Goal: Task Accomplishment & Management: Manage account settings

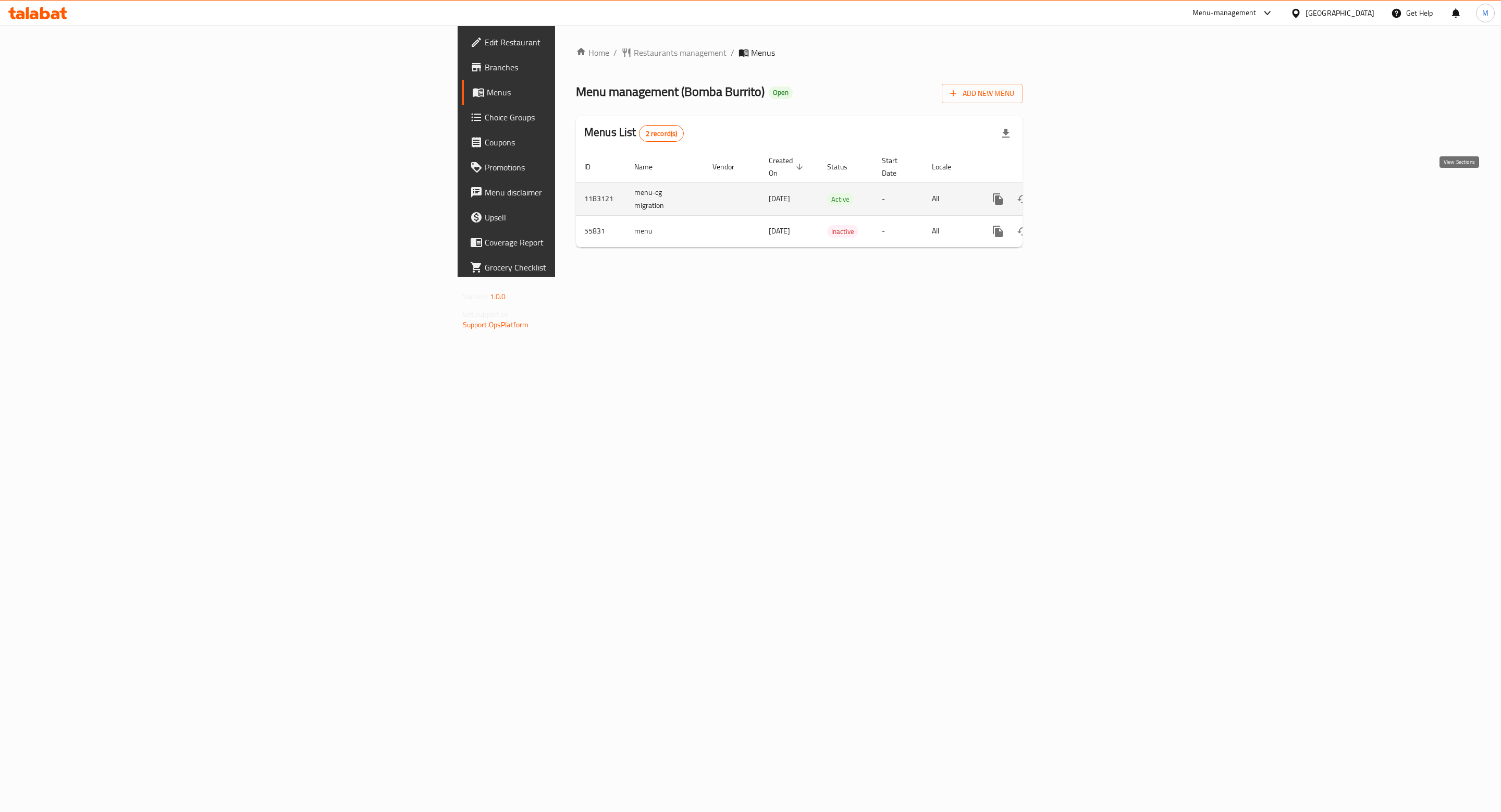
click at [1085, 188] on link "enhanced table" at bounding box center [1072, 199] width 25 height 25
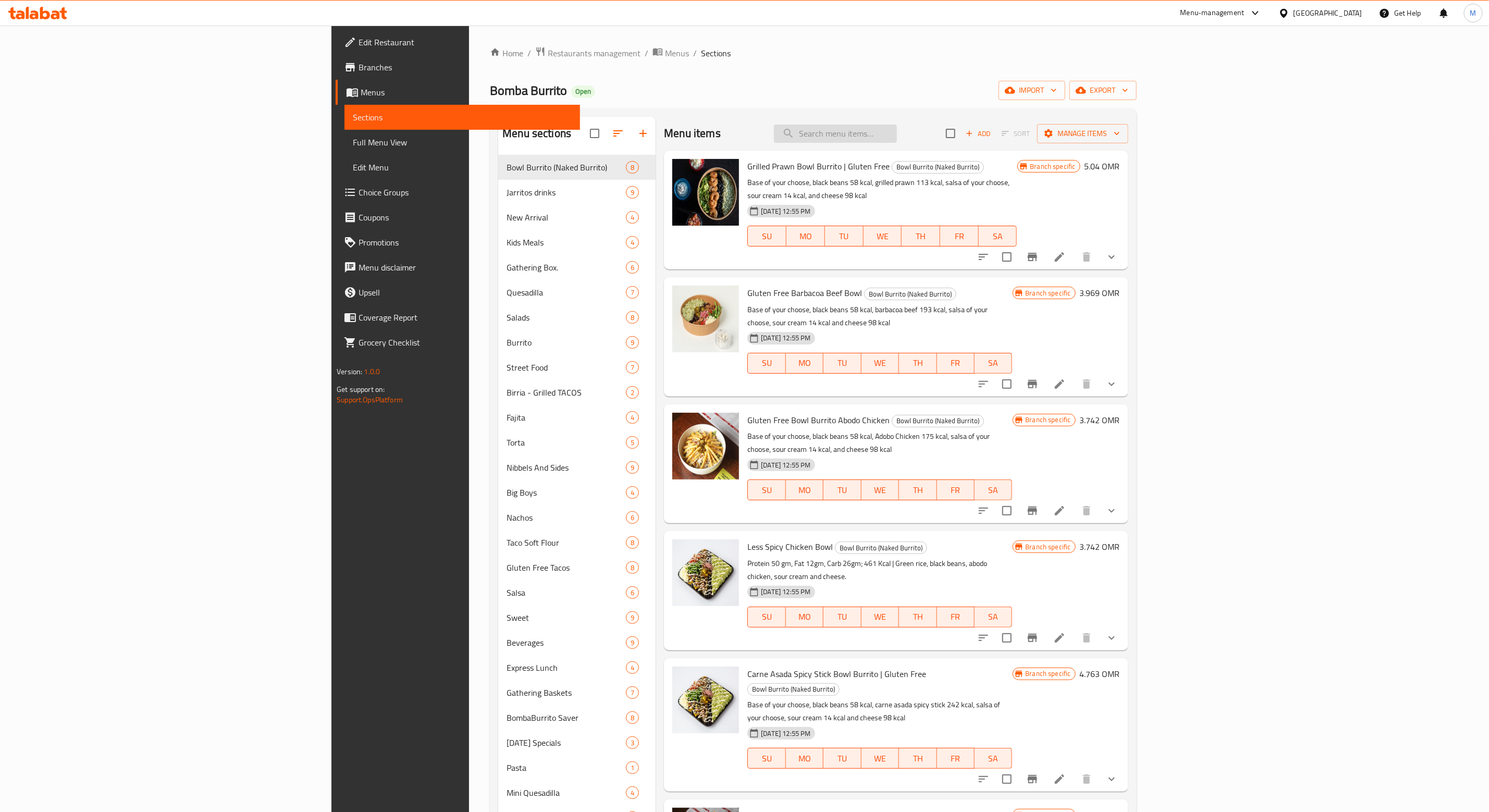
click at [897, 139] on input "search" at bounding box center [835, 134] width 123 height 18
paste input "Value meal"
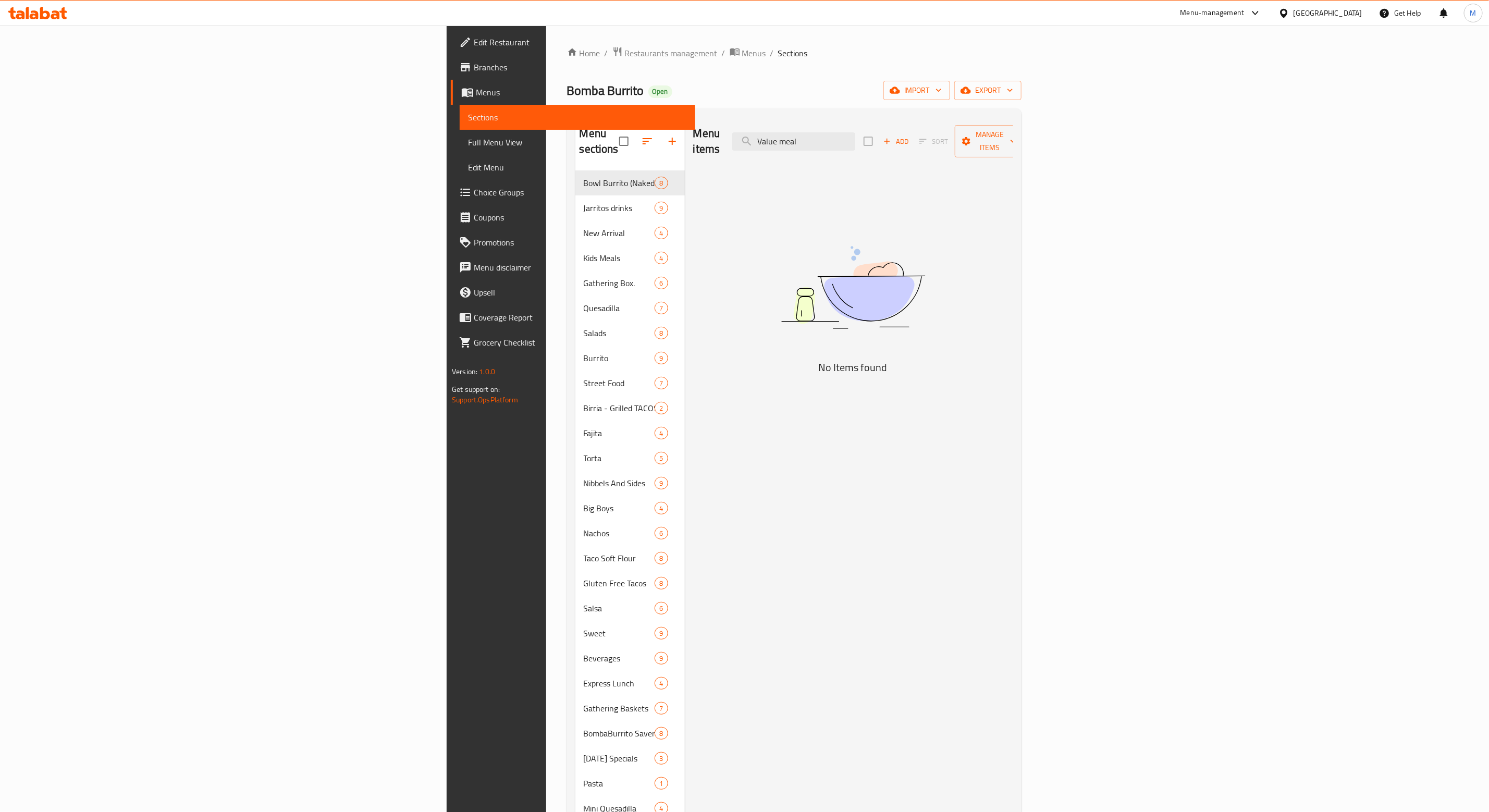
type input "Value meal"
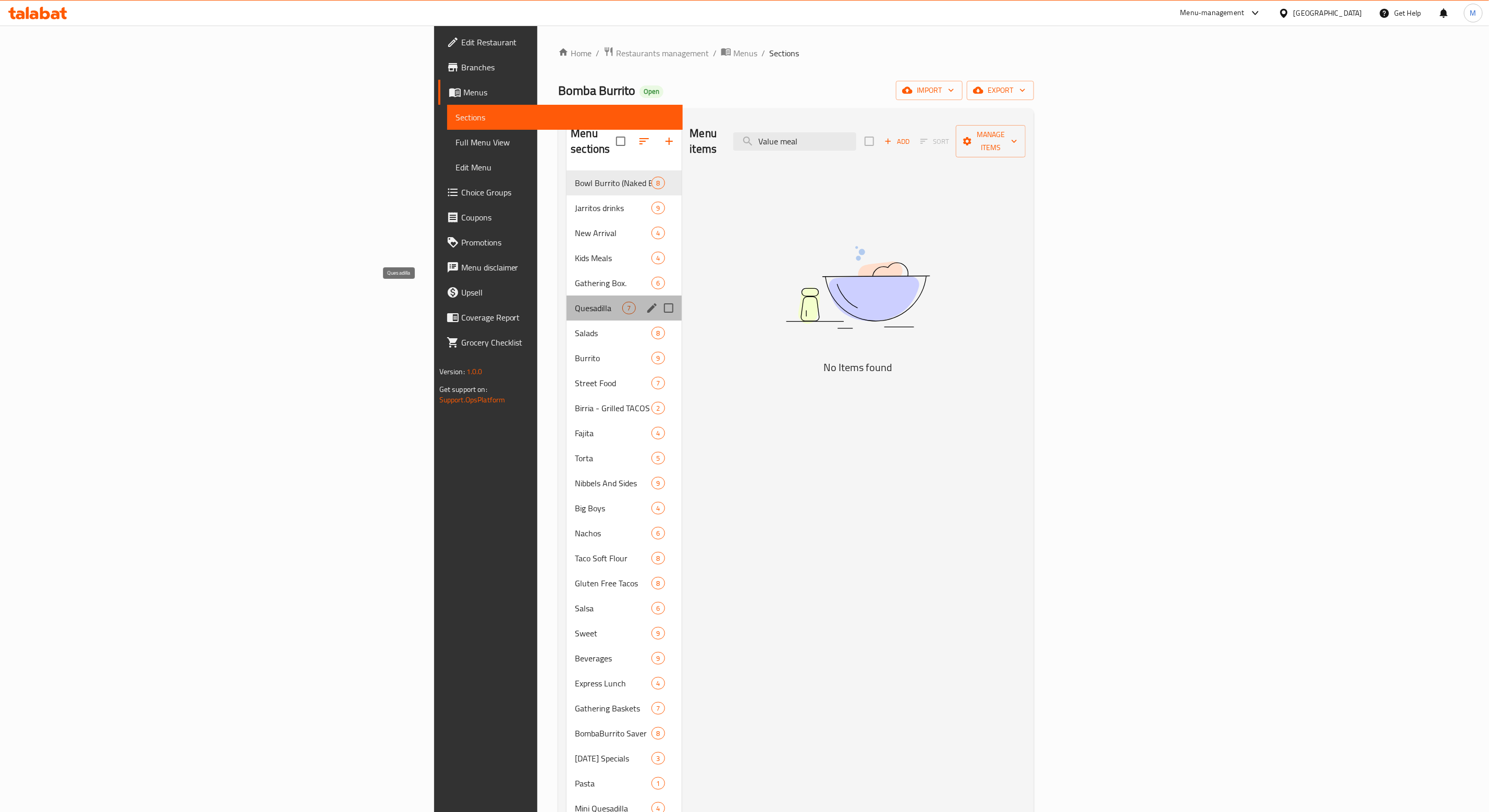
click at [575, 302] on span "Quesadilla" at bounding box center [598, 308] width 47 height 13
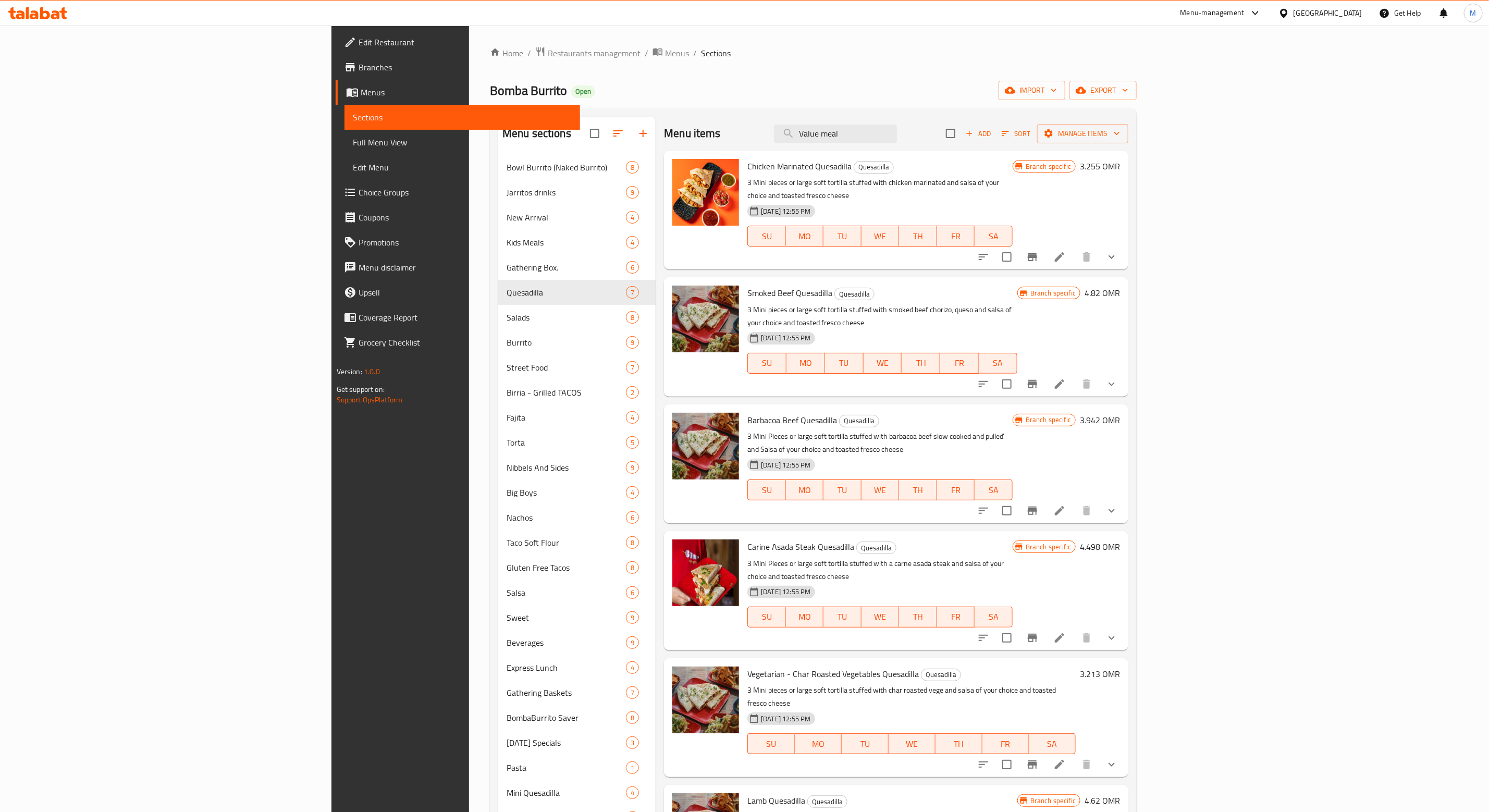
click at [1128, 144] on div "Add Sort Manage items" at bounding box center [1037, 133] width 182 height 22
click at [974, 131] on icon "button" at bounding box center [968, 133] width 9 height 9
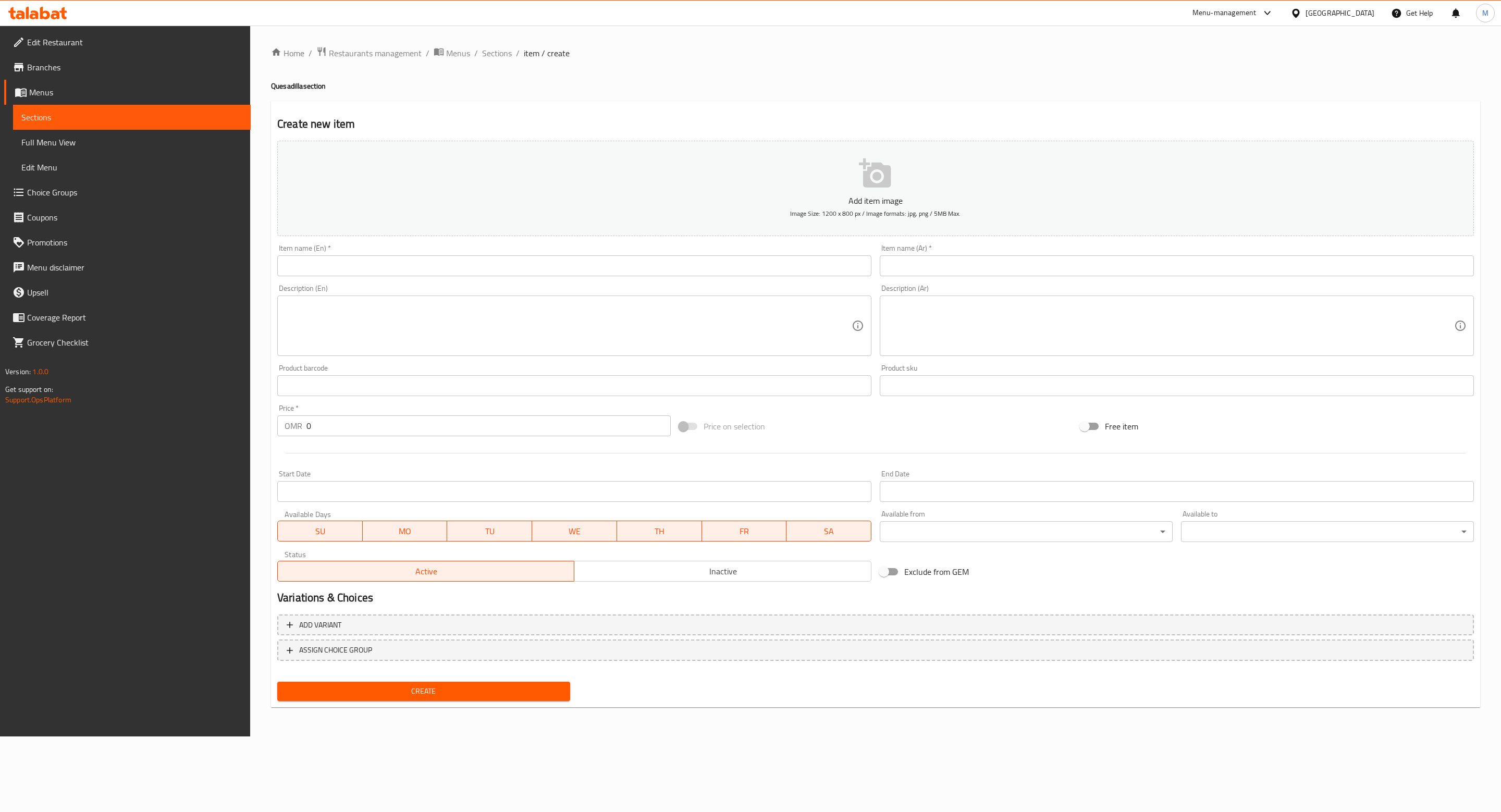
click at [348, 269] on input "text" at bounding box center [574, 265] width 594 height 21
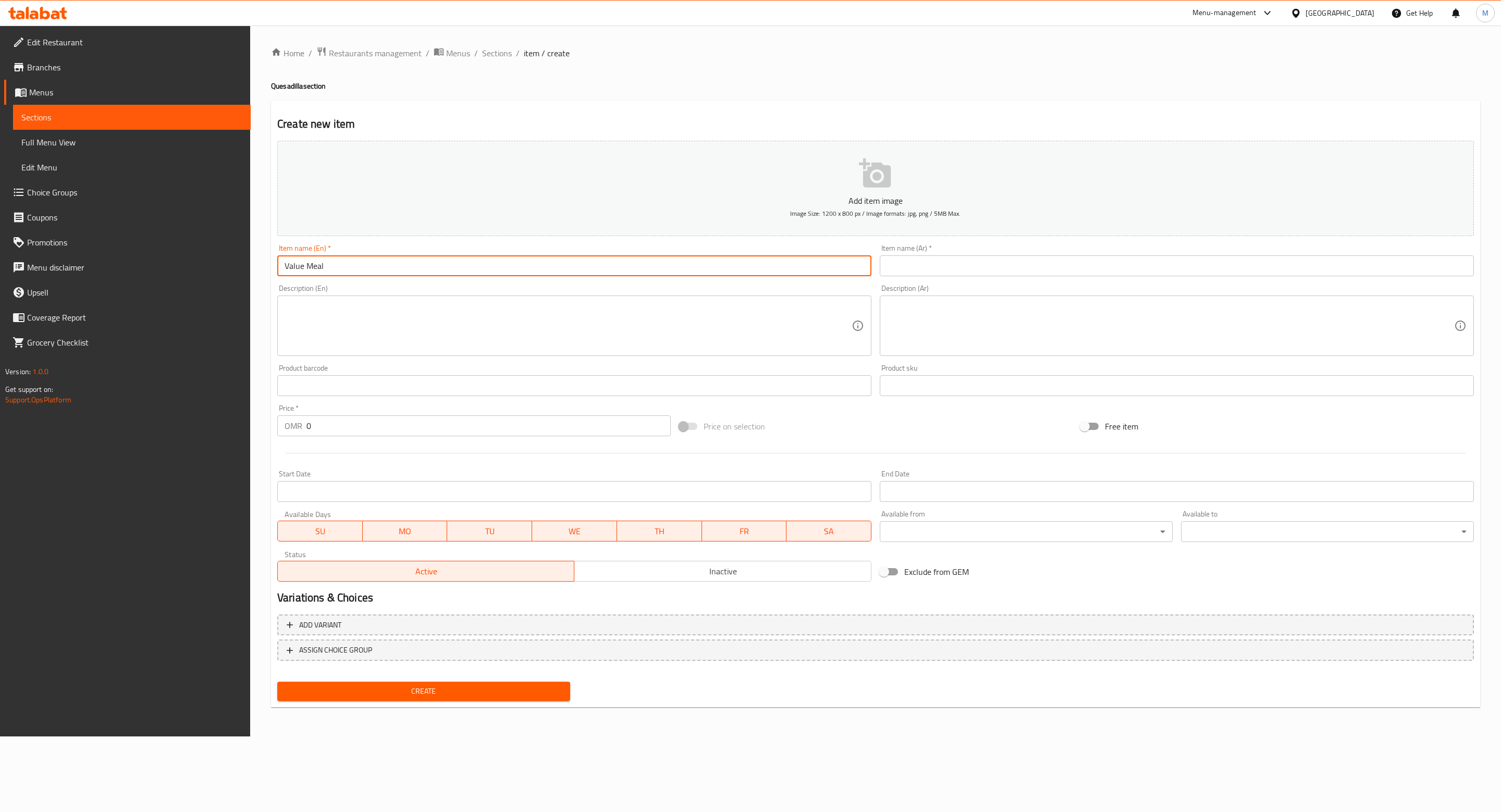
type input "Value Meal"
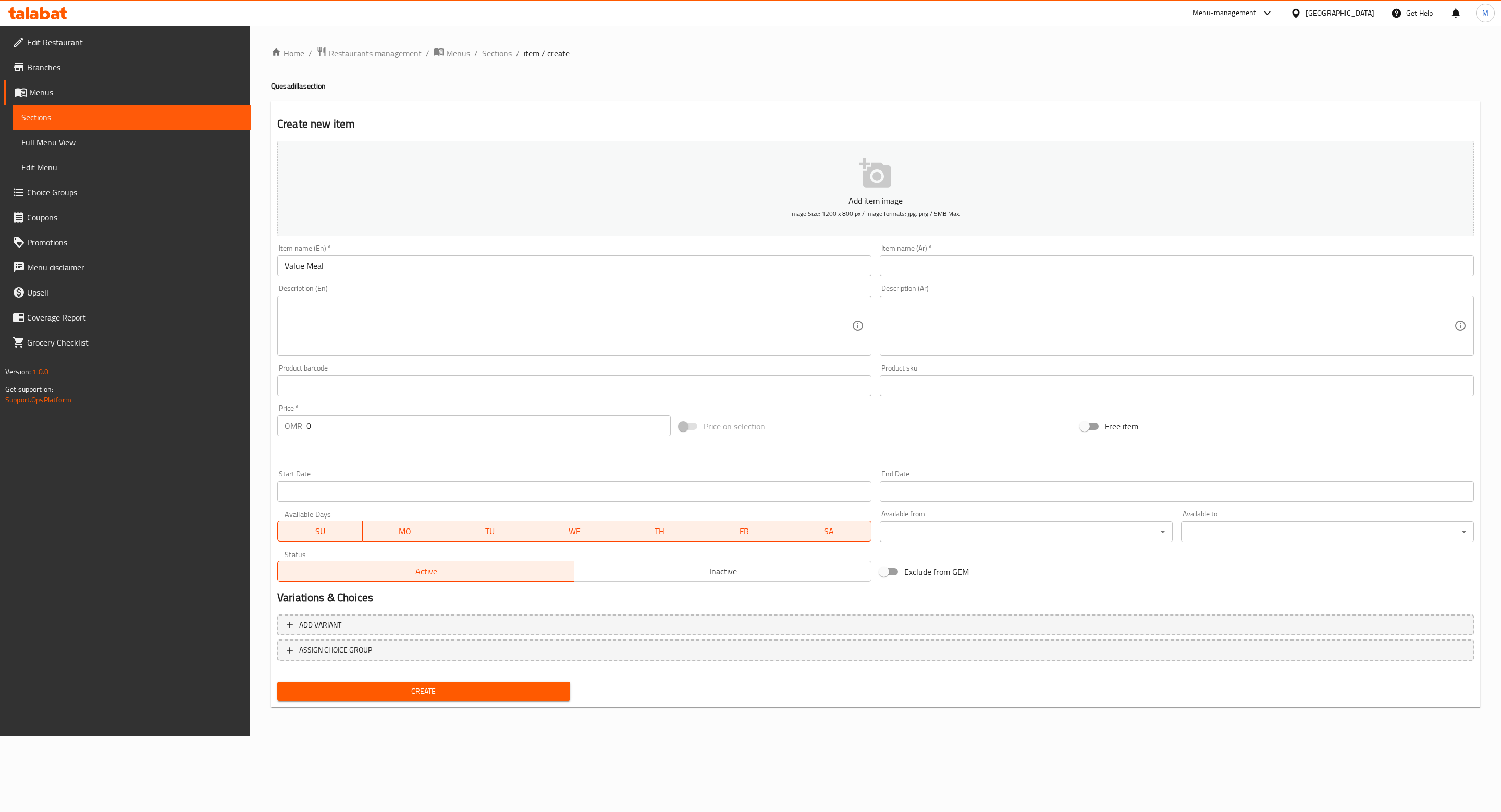
click at [905, 252] on div "Item name (Ar)   * Item name (Ar) *" at bounding box center [1177, 260] width 594 height 32
click at [916, 273] on input "text" at bounding box center [1177, 265] width 594 height 21
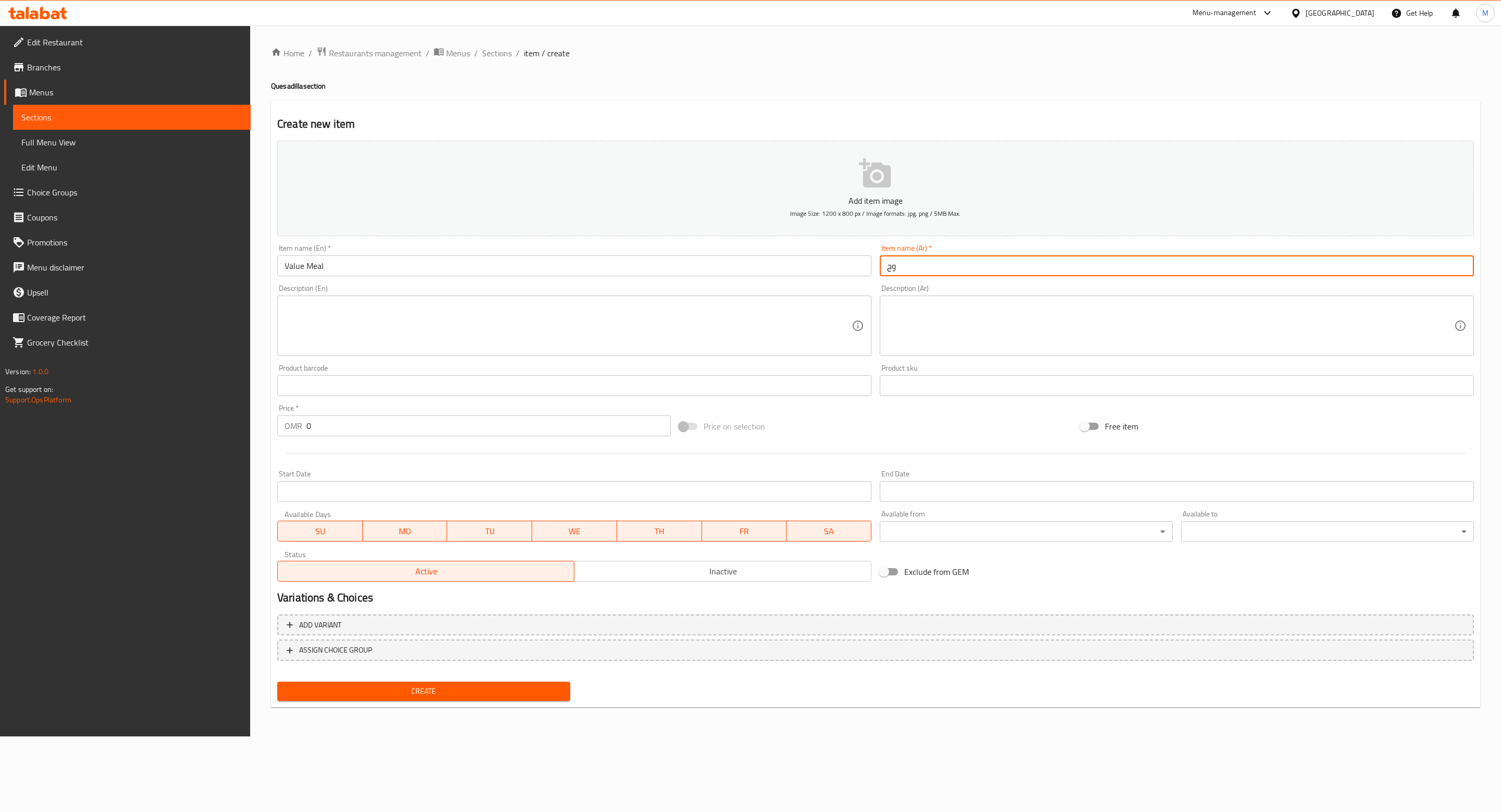
type input "و"
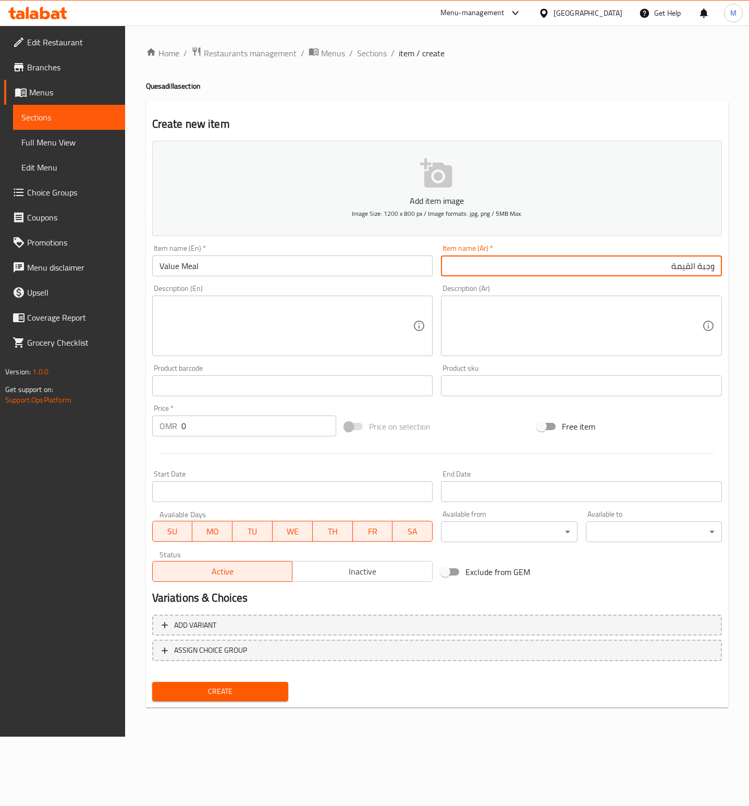
type input "وجبة القيمة"
drag, startPoint x: 235, startPoint y: 318, endPoint x: 229, endPoint y: 318, distance: 6.3
click at [235, 318] on textarea at bounding box center [286, 326] width 254 height 50
type textarea "ر"
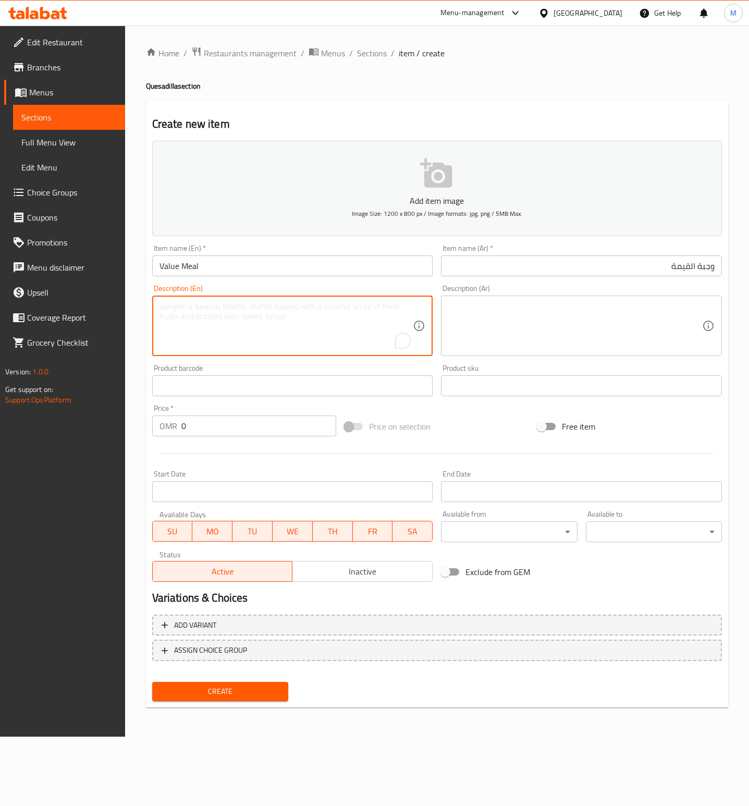
paste textarea ""-2 mini fajita quesadillas - 2 pieces birria chicken""
drag, startPoint x: 211, startPoint y: 307, endPoint x: 68, endPoint y: 307, distance: 143.3
click at [68, 307] on div "Edit Restaurant Branches Menus Sections Full Menu View Edit Menu Choice Groups …" at bounding box center [374, 381] width 749 height 711
click at [253, 304] on textarea "2 mini fajita quesadillas 2 pieces birria chicken"" at bounding box center [286, 326] width 254 height 50
click at [162, 316] on textarea "2 mini fajita quesadillas, 2 pieces birria chicken"" at bounding box center [286, 326] width 254 height 50
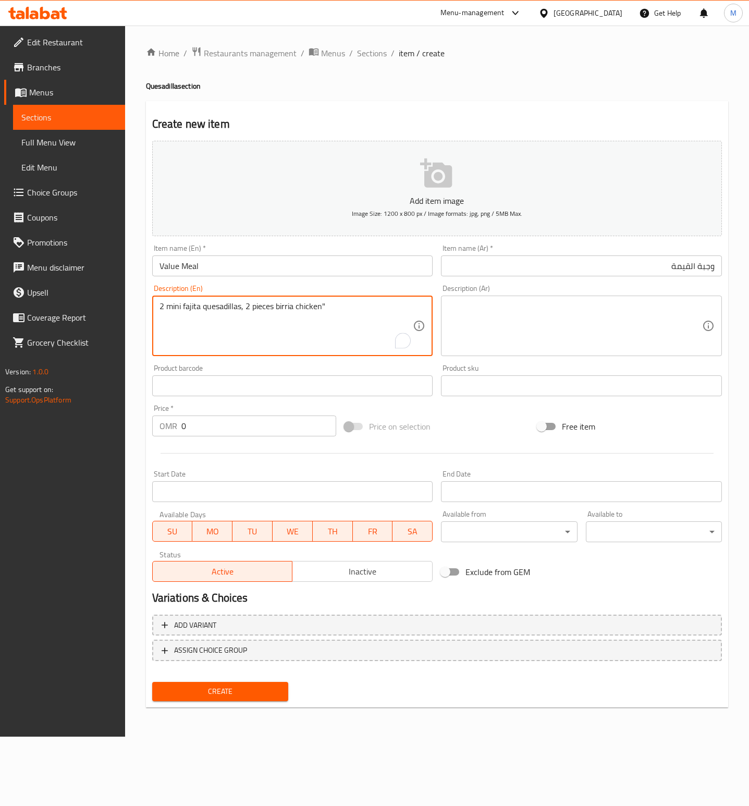
click at [357, 305] on textarea "2 mini fajita quesadillas, 2 pieces birria chicken"" at bounding box center [286, 326] width 254 height 50
click at [159, 307] on textarea "2 mini fajita quesadillas, 2 pieces birria chicken" at bounding box center [286, 326] width 254 height 50
click at [385, 316] on textarea "2 mini fajita quesadillas, 2 pieces birria chicken" at bounding box center [286, 326] width 254 height 50
click at [351, 304] on textarea "2 mini fajita quesadillas, 2 pieces birria chicken," at bounding box center [286, 326] width 254 height 50
paste textarea ""select 2: - green rice - red rice with corn -salt and chilli fries -coleslaw s…"
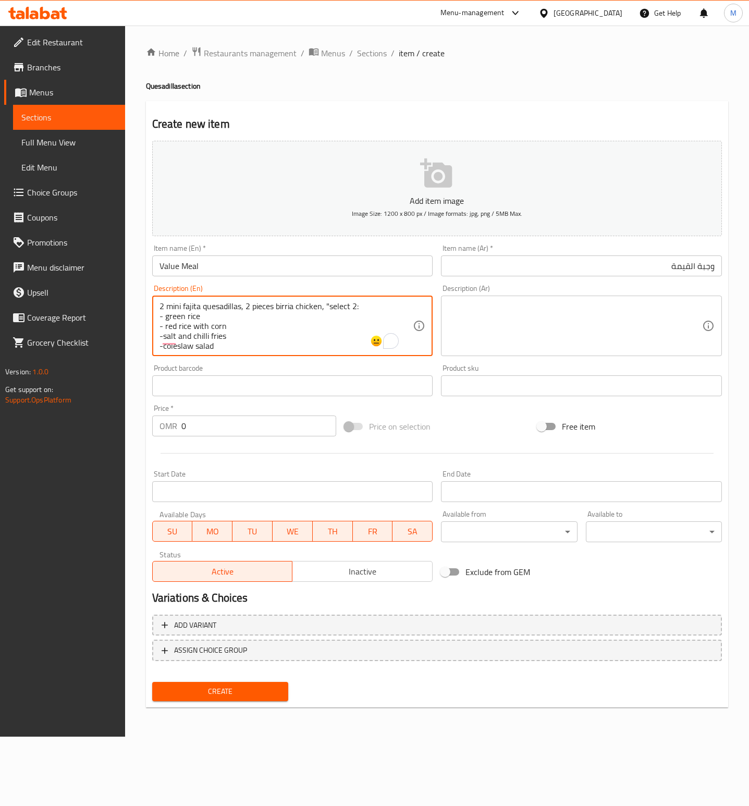
click at [323, 307] on textarea "2 mini fajita quesadillas, 2 pieces birria chicken, "select 2: - green rice - r…" at bounding box center [286, 326] width 254 height 50
drag, startPoint x: 162, startPoint y: 314, endPoint x: 255, endPoint y: 312, distance: 93.8
click at [165, 314] on textarea "2 mini fajita quesadillas, 2 pieces birria chicken, you choice of 2: - green ri…" at bounding box center [286, 326] width 254 height 50
drag, startPoint x: 238, startPoint y: 324, endPoint x: 165, endPoint y: 322, distance: 73.0
click at [165, 322] on textarea "2 mini fajita quesadillas, 2 pieces birria chicken, you choice of 2 green rice …" at bounding box center [286, 326] width 254 height 50
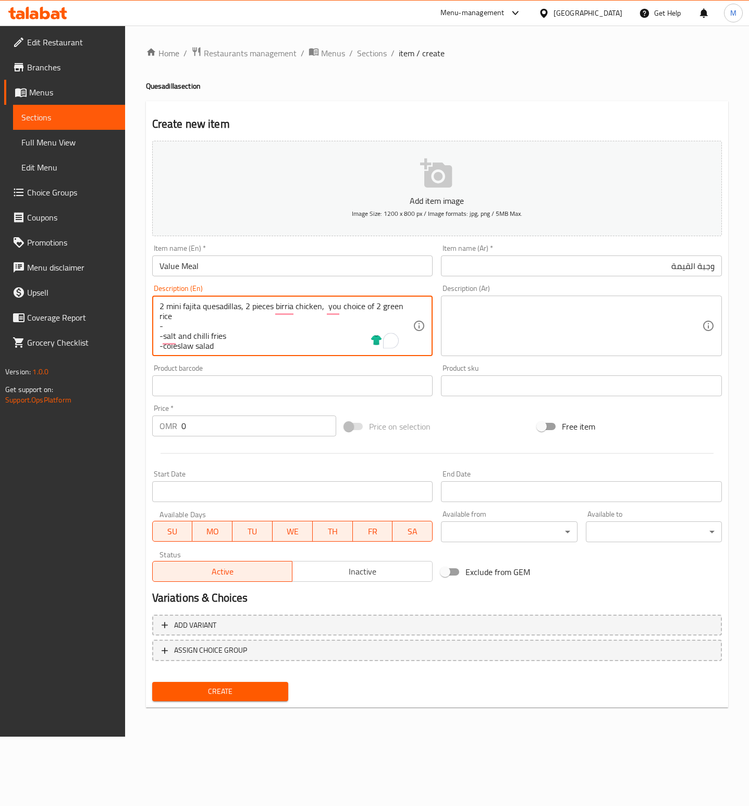
click at [205, 317] on textarea "2 mini fajita quesadillas, 2 pieces birria chicken, you choice of 2 green rice …" at bounding box center [286, 326] width 254 height 50
paste textarea "red rice with corn"
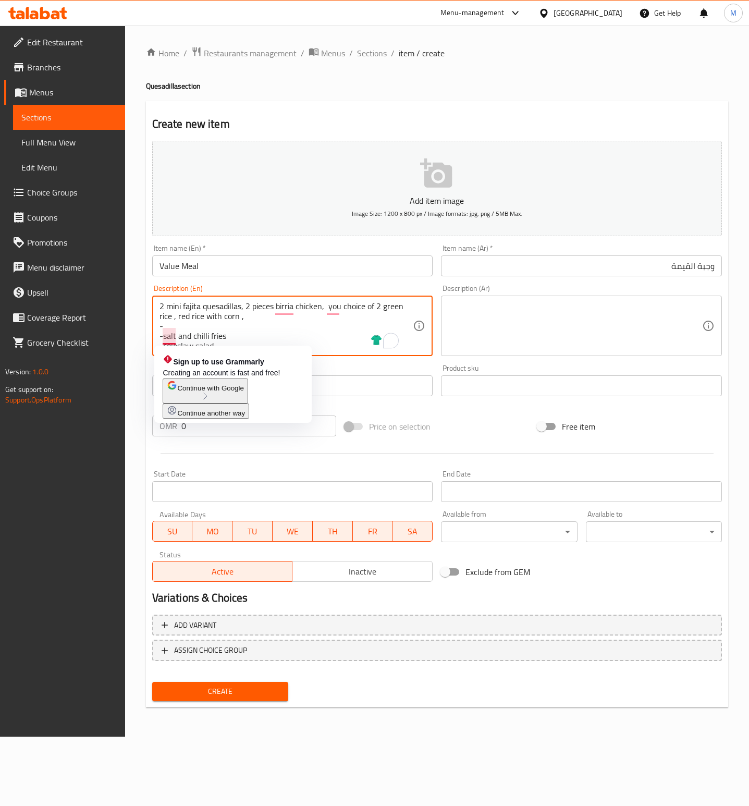
drag, startPoint x: 241, startPoint y: 335, endPoint x: 167, endPoint y: 335, distance: 74.0
click at [167, 335] on textarea "2 mini fajita quesadillas, 2 pieces birria chicken, you choice of 2 green rice …" at bounding box center [286, 326] width 254 height 50
drag, startPoint x: 237, startPoint y: 339, endPoint x: 237, endPoint y: 331, distance: 7.8
click at [237, 335] on textarea "2 mini fajita quesadillas, 2 pieces birria chicken, you choice of 2 green rice …" at bounding box center [286, 326] width 254 height 50
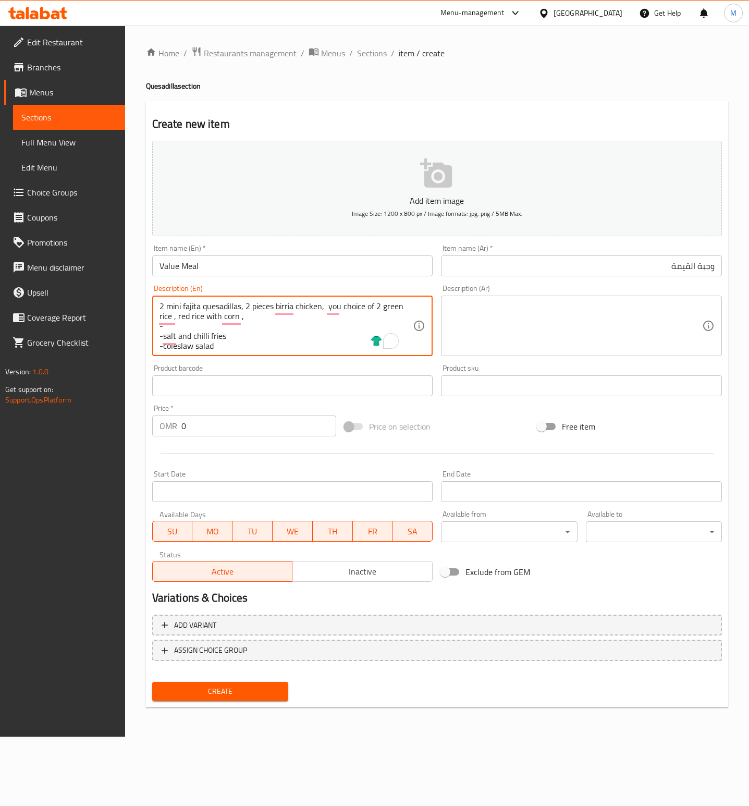
drag, startPoint x: 237, startPoint y: 331, endPoint x: 163, endPoint y: 335, distance: 74.1
click at [163, 335] on textarea "2 mini fajita quesadillas, 2 pieces birria chicken, you choice of 2 green rice …" at bounding box center [286, 326] width 254 height 50
click at [272, 317] on textarea "2 mini fajita quesadillas, 2 pieces birria chicken, you choice of 2 green rice …" at bounding box center [286, 326] width 254 height 50
paste textarea "salt and chilli fries"
drag, startPoint x: 186, startPoint y: 314, endPoint x: 175, endPoint y: 314, distance: 10.9
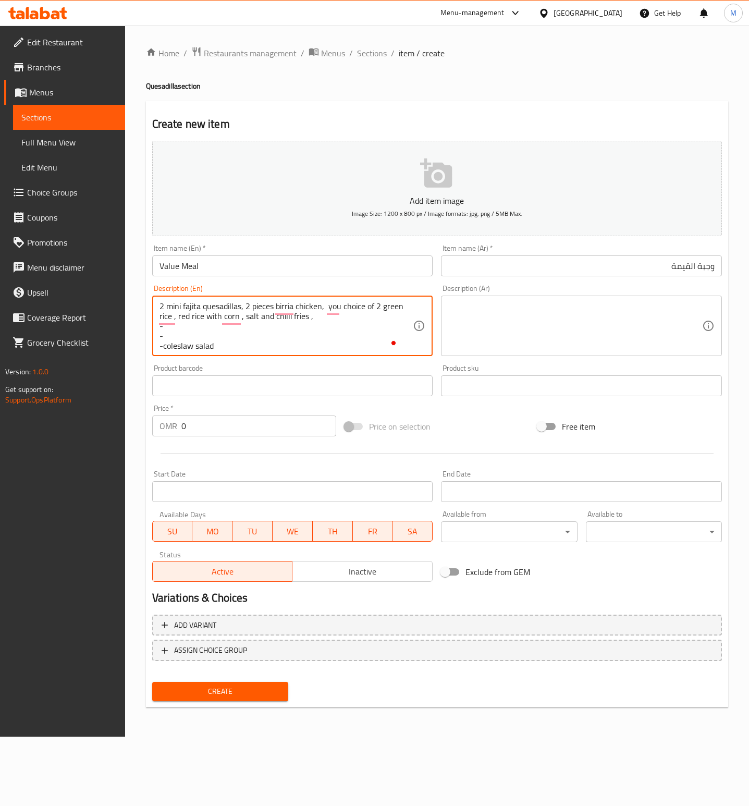
click at [175, 314] on textarea "2 mini fajita quesadillas, 2 pieces birria chicken, you choice of 2 green rice …" at bounding box center [286, 326] width 254 height 50
click at [241, 341] on textarea "2 mini fajita quesadillas, 2 pieces birria chicken, you choice of 2 green rice …" at bounding box center [286, 326] width 254 height 50
drag, startPoint x: 238, startPoint y: 342, endPoint x: 178, endPoint y: 332, distance: 60.8
click at [178, 332] on textarea "2 mini fajita quesadillas, 2 pieces birria chicken, you choice of 2 green rice …" at bounding box center [286, 326] width 254 height 50
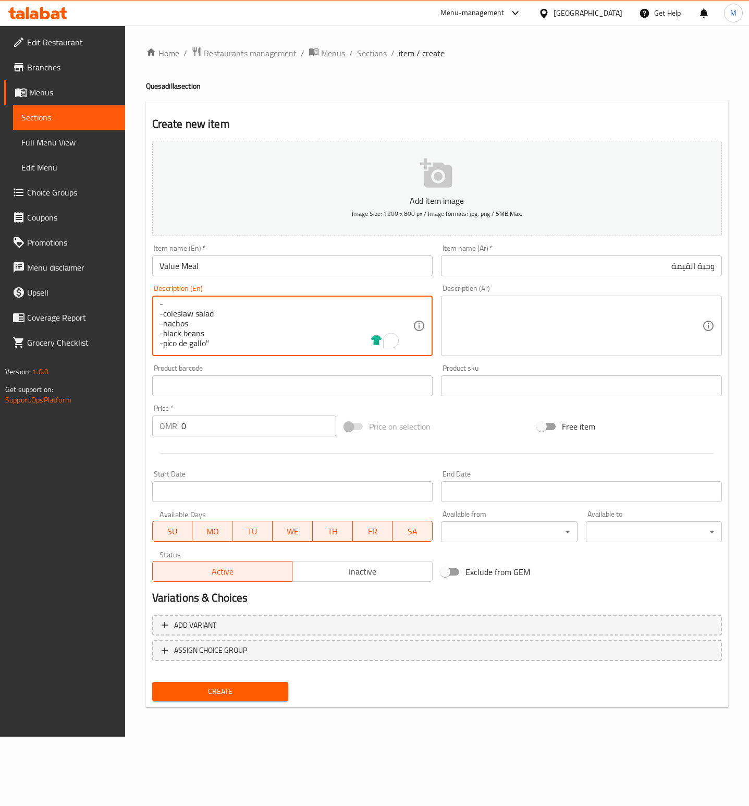
click at [249, 330] on textarea "2 mini fajita quesadillas, 2 pieces birria chicken, you choice of 2 green rice …" at bounding box center [286, 326] width 254 height 50
drag, startPoint x: 231, startPoint y: 316, endPoint x: 170, endPoint y: 320, distance: 61.1
click at [170, 320] on textarea "2 mini fajita quesadillas, 2 pieces birria chicken, you choice of 2 green rice …" at bounding box center [286, 326] width 254 height 50
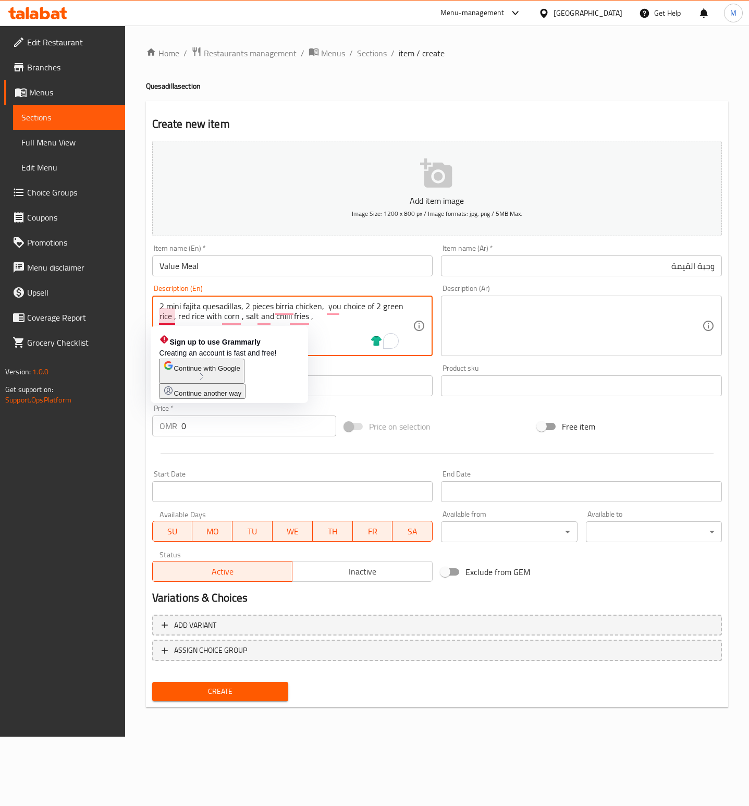
click at [205, 327] on div "Sign up to use Grammarly Creating an account is fast and free! Continue with Go…" at bounding box center [229, 364] width 157 height 77
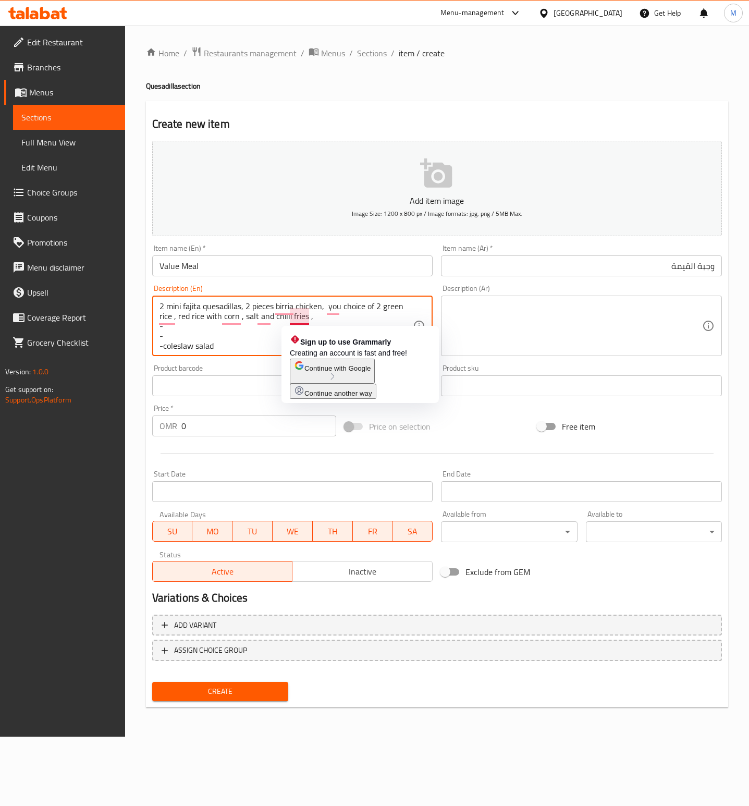
click at [222, 343] on textarea "2 mini fajita quesadillas, 2 pieces birria chicken, you choice of 2 green rice …" at bounding box center [286, 326] width 254 height 50
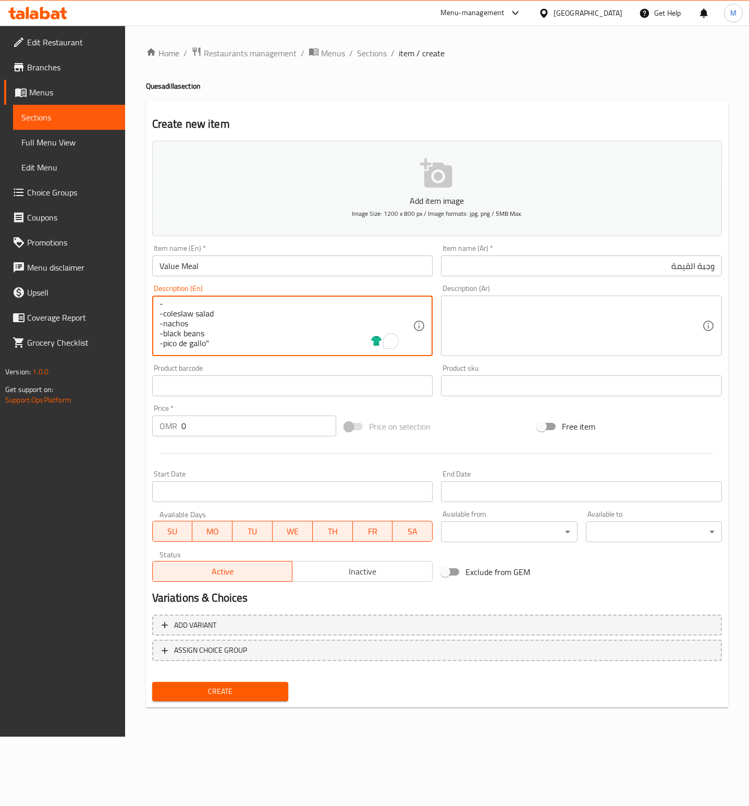
drag, startPoint x: 220, startPoint y: 343, endPoint x: 218, endPoint y: 325, distance: 17.9
click at [180, 326] on textarea "2 mini fajita quesadillas, 2 pieces birria chicken, you choice of 2 green rice …" at bounding box center [286, 326] width 254 height 50
click at [219, 325] on textarea "2 mini fajita quesadillas, 2 pieces birria chicken, you choice of 2 green rice …" at bounding box center [286, 326] width 254 height 50
click at [172, 310] on textarea "2 mini fajita quesadillas, 2 pieces birria chicken, you choice of 2 green rice …" at bounding box center [286, 326] width 254 height 50
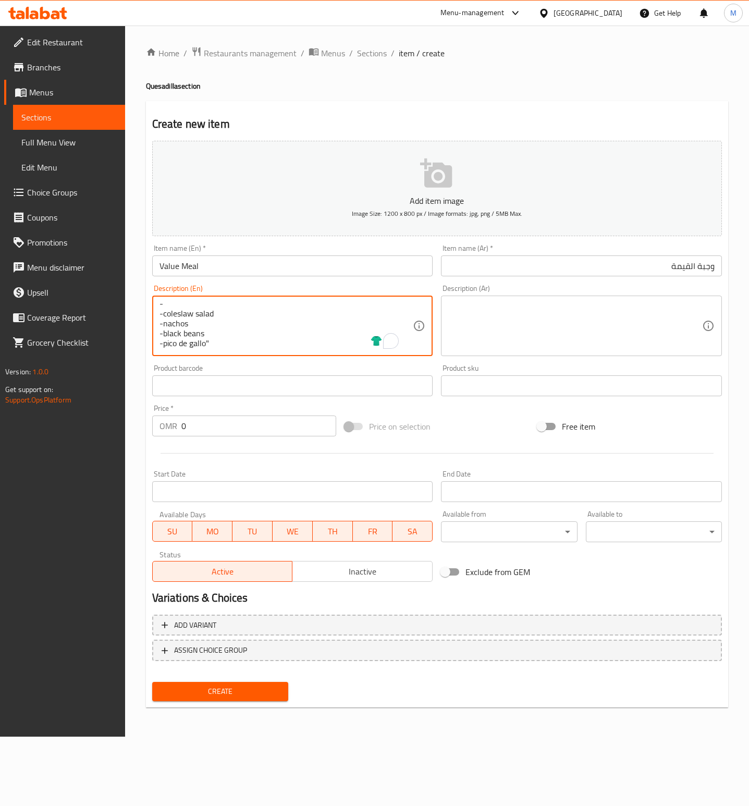
click at [172, 310] on textarea "2 mini fajita quesadillas, 2 pieces birria chicken, you choice of 2 green rice …" at bounding box center [286, 326] width 254 height 50
click at [297, 333] on textarea "2 mini fajita quesadillas, 2 pieces birria chicken, you choice of 2 green rice …" at bounding box center [286, 326] width 254 height 50
click at [316, 319] on textarea "2 mini fajita quesadillas, 2 pieces birria chicken, you choice of 2 green rice …" at bounding box center [286, 326] width 254 height 50
paste textarea "-coleslaw salad"
drag, startPoint x: 315, startPoint y: 318, endPoint x: 338, endPoint y: 317, distance: 22.9
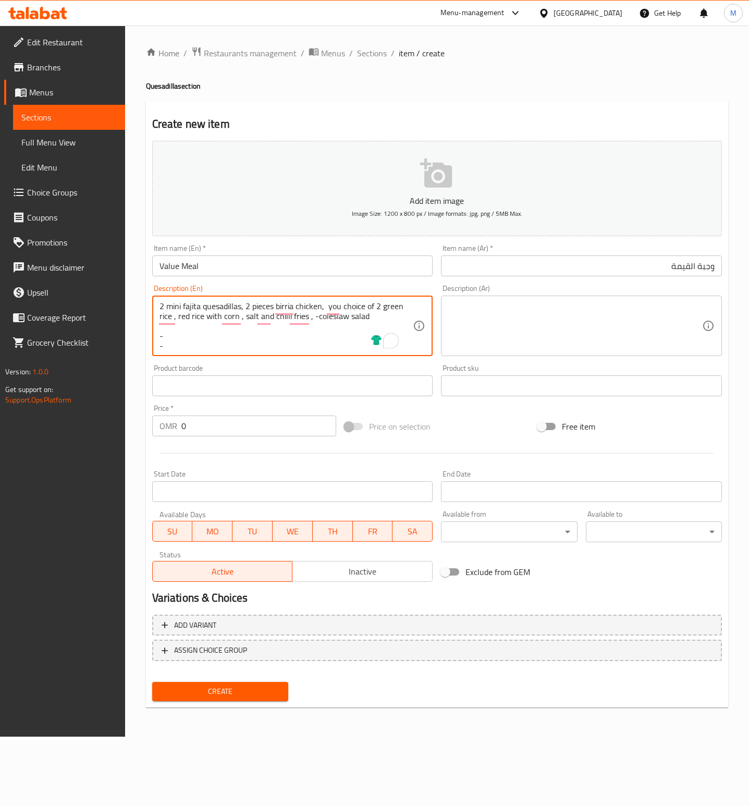
click at [315, 317] on textarea "2 mini fajita quesadillas, 2 pieces birria chicken, you choice of 2 green rice …" at bounding box center [286, 326] width 254 height 50
click at [178, 325] on textarea "2 mini fajita quesadillas, 2 pieces birria chicken, you choice of 2 green rice …" at bounding box center [286, 326] width 254 height 50
click at [177, 319] on textarea "2 mini fajita quesadillas, 2 pieces birria chicken, you choice of 2 green rice …" at bounding box center [286, 326] width 254 height 50
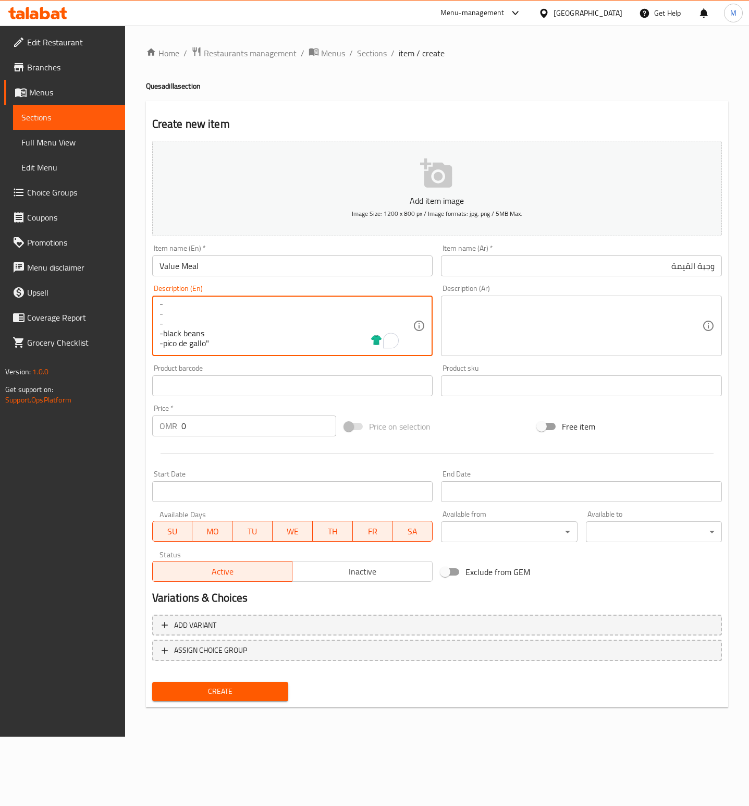
drag, startPoint x: 435, startPoint y: 332, endPoint x: 377, endPoint y: 328, distance: 57.4
click at [434, 332] on div "Description (En) 2 mini fajita quesadillas, 2 pieces birria chicken, you choice…" at bounding box center [292, 320] width 289 height 80
click at [372, 318] on textarea "2 mini fajita quesadillas, 2 pieces birria chicken, you choice of 2 green rice …" at bounding box center [286, 326] width 254 height 50
paste textarea "nachos"
click at [184, 331] on textarea "2 mini fajita quesadillas, 2 pieces birria chicken, you choice of 2 green rice …" at bounding box center [286, 326] width 254 height 50
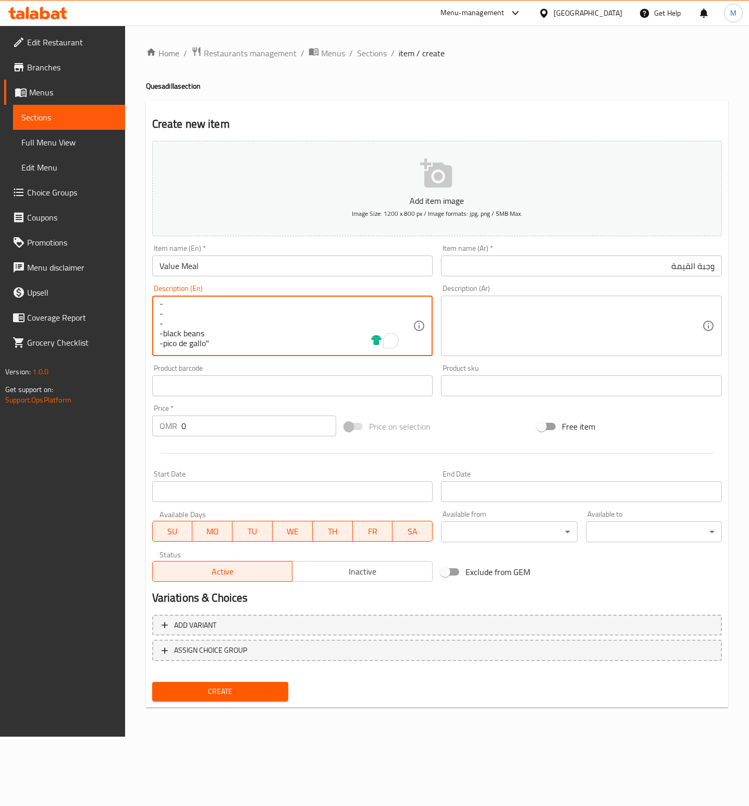
click at [184, 331] on textarea "2 mini fajita quesadillas, 2 pieces birria chicken, you choice of 2 green rice …" at bounding box center [286, 326] width 254 height 50
click at [214, 330] on textarea "2 mini fajita quesadillas, 2 pieces birria chicken, you choice of 2 green rice …" at bounding box center [286, 326] width 254 height 50
drag, startPoint x: 214, startPoint y: 330, endPoint x: 169, endPoint y: 331, distance: 45.3
click at [169, 331] on textarea "2 mini fajita quesadillas, 2 pieces birria chicken, you choice of 2 green rice …" at bounding box center [286, 326] width 254 height 50
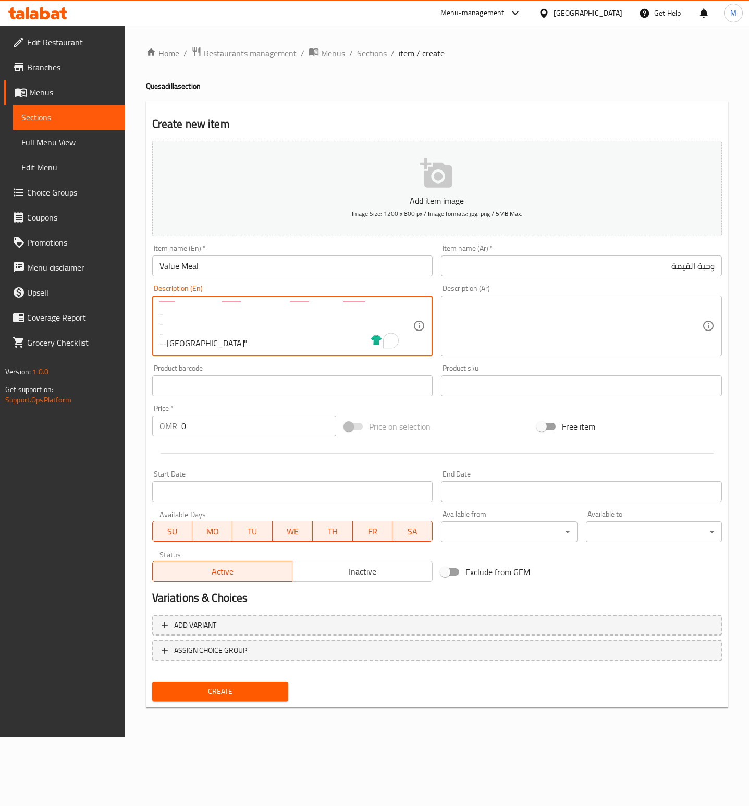
click at [281, 331] on textarea "2 mini fajita quesadillas, 2 pieces birria chicken, you choice of 2 green rice …" at bounding box center [286, 326] width 254 height 50
click at [394, 317] on textarea "2 mini fajita quesadillas, 2 pieces birria chicken, you choice of 2 green rice …" at bounding box center [286, 326] width 254 height 50
paste textarea "black beans"
click at [201, 345] on textarea "2 mini fajita quesadillas, 2 pieces birria chicken, you choice of 2 green rice …" at bounding box center [286, 326] width 254 height 50
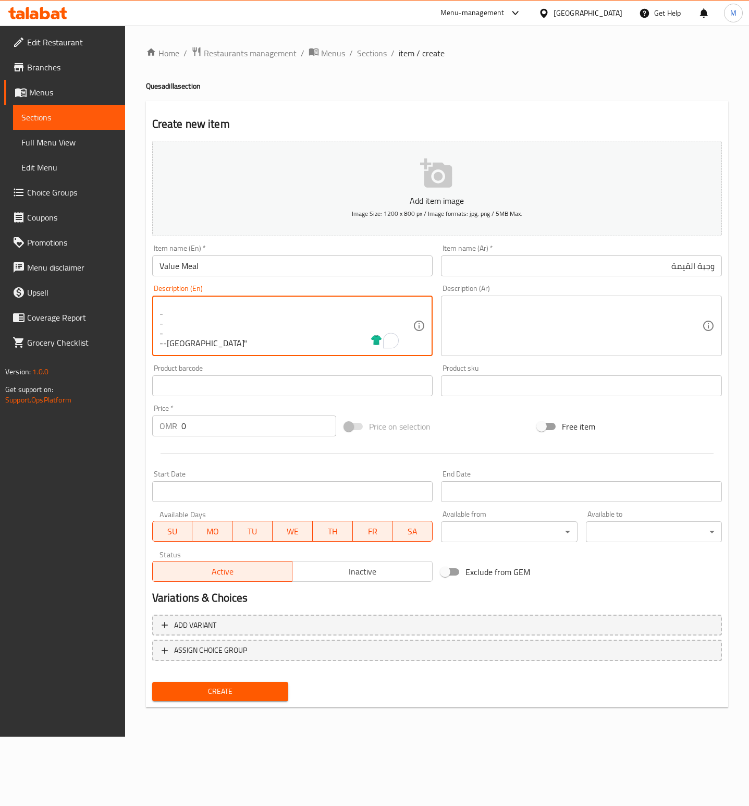
click at [201, 345] on textarea "2 mini fajita quesadillas, 2 pieces birria chicken, you choice of 2 green rice …" at bounding box center [286, 326] width 254 height 50
click at [228, 332] on textarea "2 mini fajita quesadillas, 2 pieces birria chicken, you choice of 2 green rice …" at bounding box center [286, 326] width 254 height 50
drag, startPoint x: 216, startPoint y: 339, endPoint x: 174, endPoint y: 344, distance: 43.0
click at [174, 344] on textarea "2 mini fajita quesadillas, 2 pieces birria chicken, you choice of 2 green rice …" at bounding box center [286, 326] width 254 height 50
click at [165, 341] on textarea "2 mini fajita quesadillas, 2 pieces birria chicken, you choice of 2 green rice …" at bounding box center [286, 326] width 254 height 50
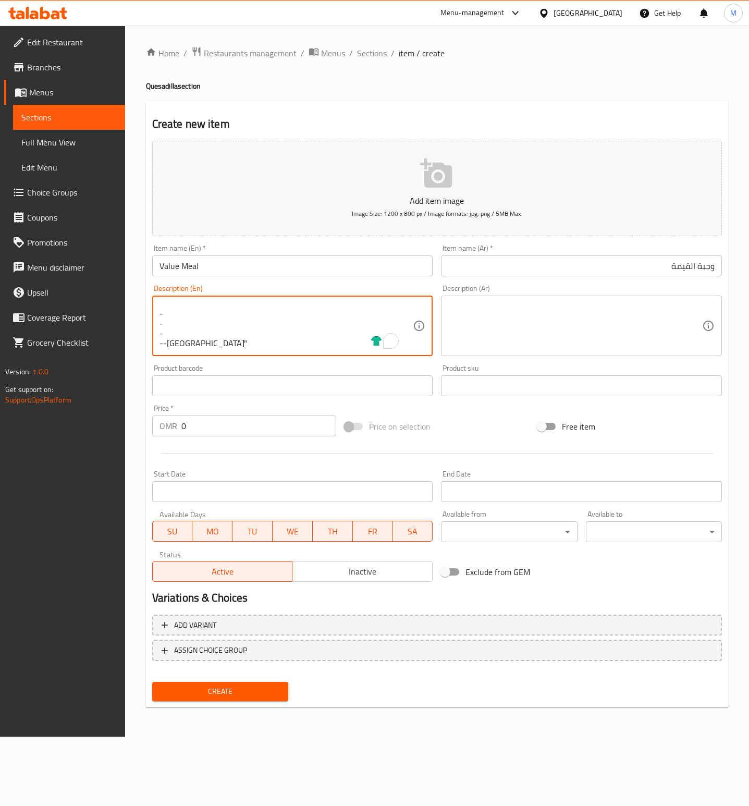
drag, startPoint x: 167, startPoint y: 343, endPoint x: 209, endPoint y: 344, distance: 42.2
click at [209, 344] on textarea "2 mini fajita quesadillas, 2 pieces birria chicken, you choice of 2 green rice …" at bounding box center [286, 326] width 254 height 50
click at [241, 330] on textarea "2 mini fajita quesadillas, 2 pieces birria chicken, you choice of 2 green rice …" at bounding box center [286, 326] width 254 height 50
paste textarea "pico de gallo"
click at [208, 329] on textarea "2 mini fajita quesadillas, 2 pieces birria chicken, you choice of 2 green rice …" at bounding box center [286, 326] width 254 height 50
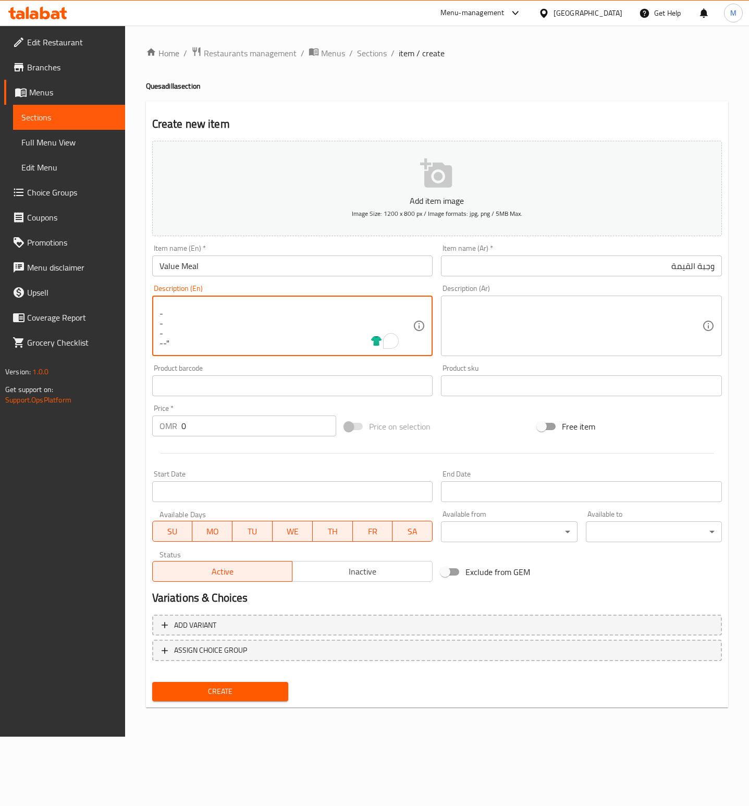
drag, startPoint x: 189, startPoint y: 344, endPoint x: 94, endPoint y: 323, distance: 97.2
click at [94, 323] on div "Edit Restaurant Branches Menus Sections Full Menu View Edit Menu Choice Groups …" at bounding box center [374, 381] width 749 height 711
drag, startPoint x: 258, startPoint y: 338, endPoint x: 83, endPoint y: 297, distance: 180.4
click at [83, 297] on div "Edit Restaurant Branches Menus Sections Full Menu View Edit Menu Choice Groups …" at bounding box center [374, 381] width 749 height 711
type textarea "2 mini fajita quesadillas, 2 pieces birria chicken, you choice of 2 green rice …"
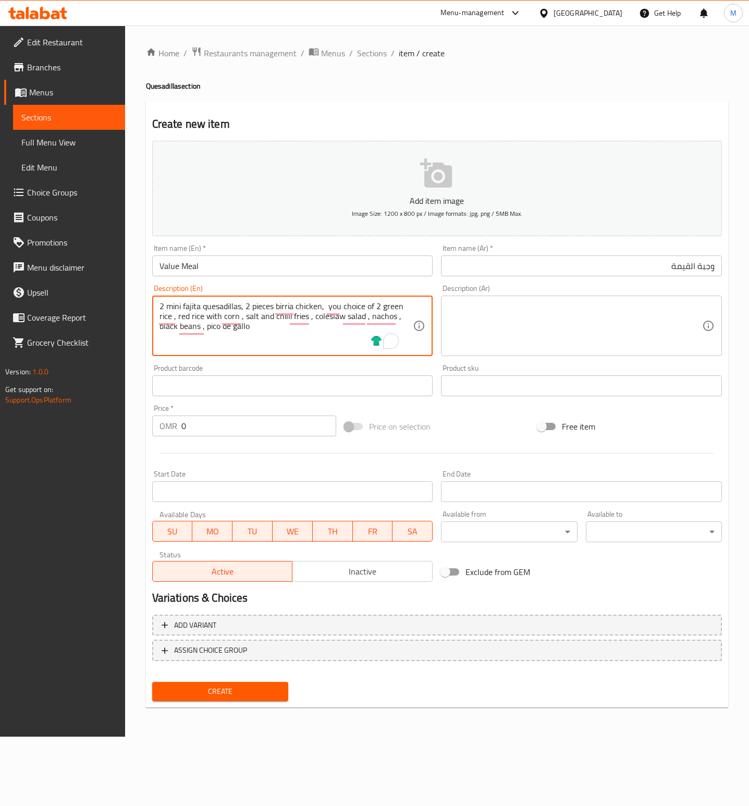
click at [535, 317] on textarea at bounding box center [575, 326] width 254 height 50
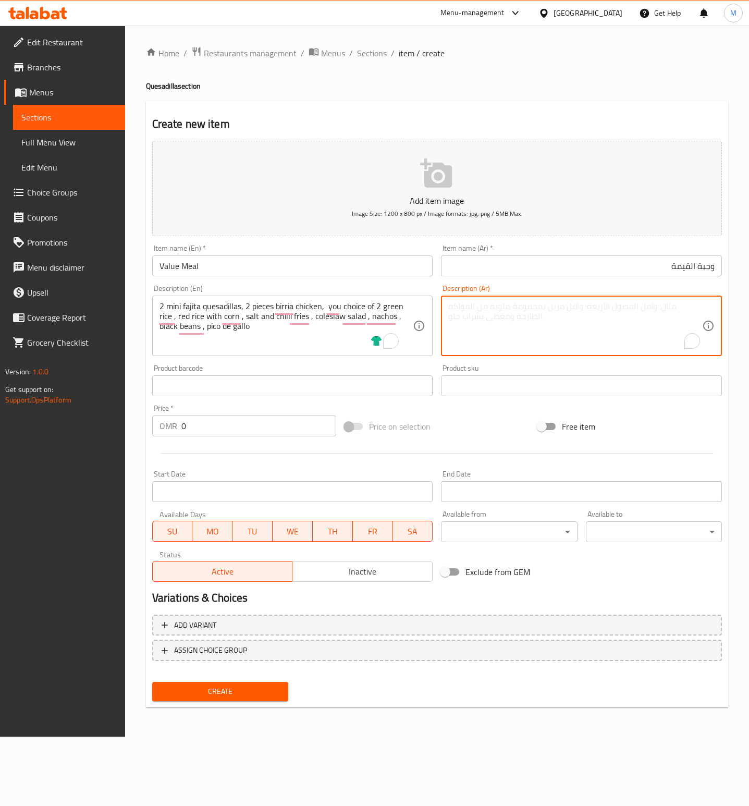
paste textarea "2 كيساديا فاهيتا صغيرة، 2 قطعة دجاج بريا، اختيارك من 2 أرز أخضر، أرز أحمر مع ذر…"
type textarea "2 كيساديا فاهيتا صغيرة، 2 قطعة دجاج بريا، اختيارك من 2 أرز أخضر، أرز أحمر مع ذر…"
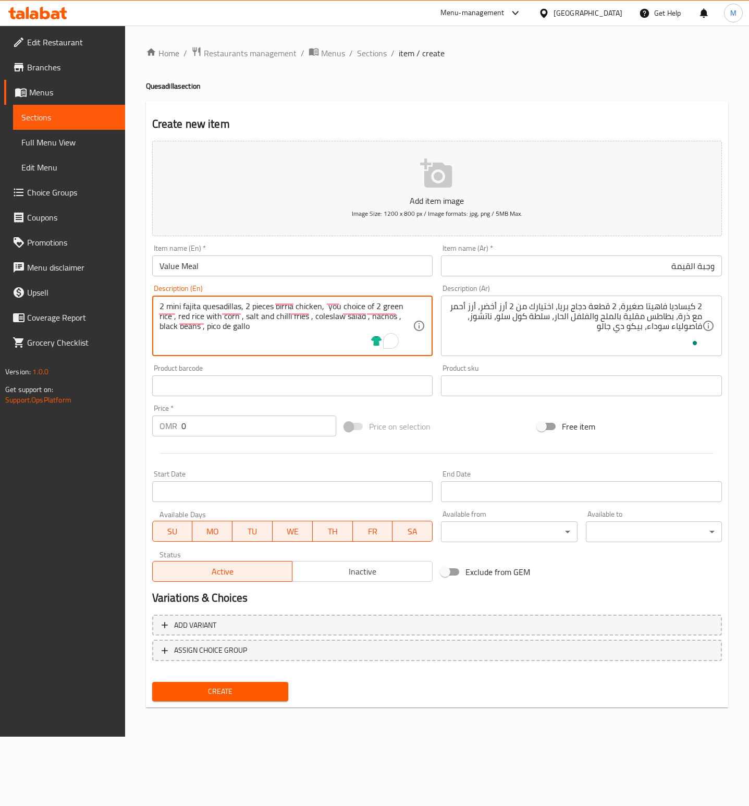
drag, startPoint x: 374, startPoint y: 305, endPoint x: 416, endPoint y: 356, distance: 66.7
click at [221, 410] on div "Price   * OMR 0 Price *" at bounding box center [244, 420] width 184 height 32
click at [230, 428] on input "0" at bounding box center [258, 425] width 155 height 21
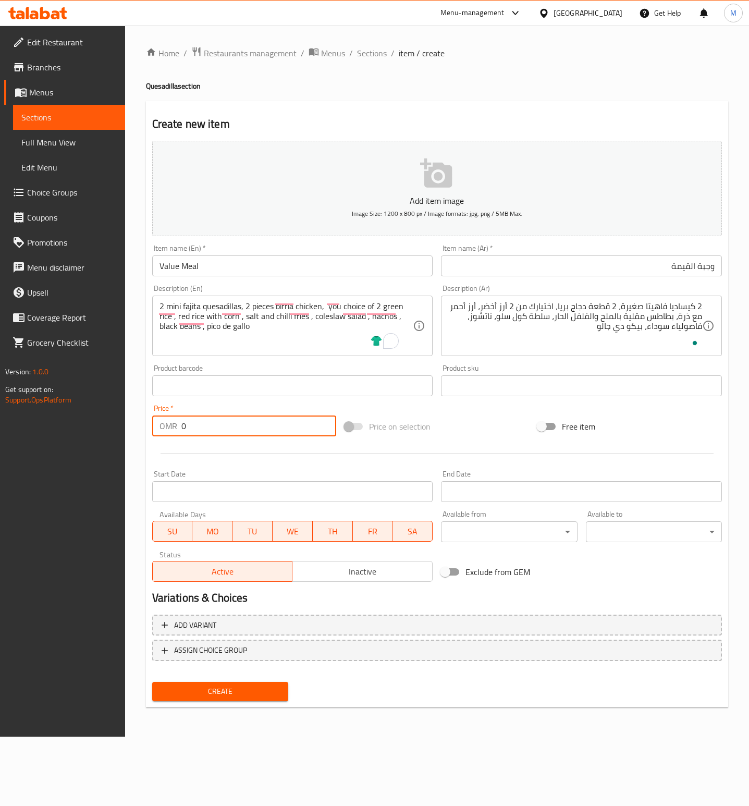
click at [230, 428] on input "0" at bounding box center [258, 425] width 155 height 21
type input "4"
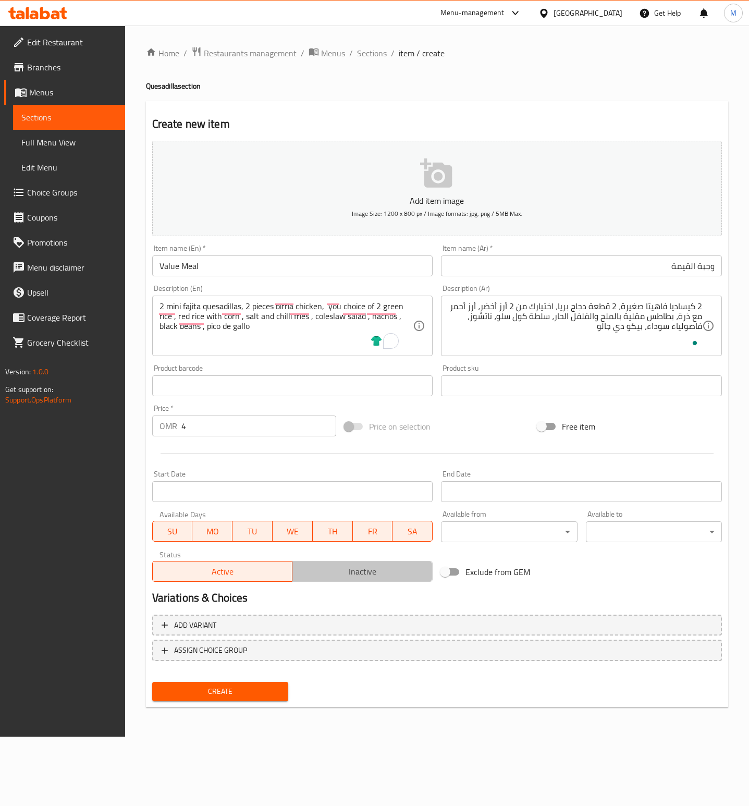
click at [328, 562] on button "Inactive" at bounding box center [362, 571] width 141 height 21
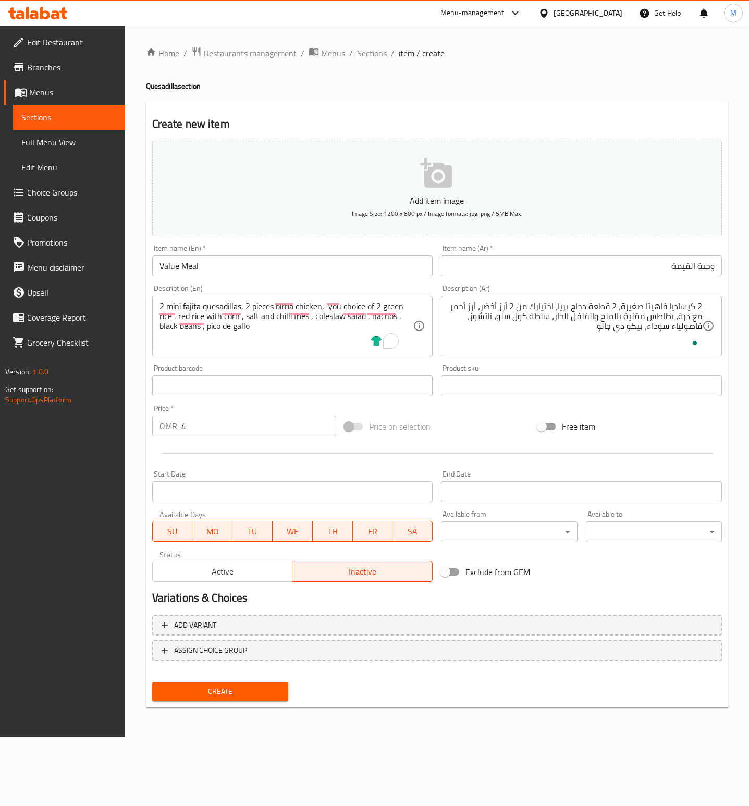
click at [224, 571] on span "Active" at bounding box center [223, 571] width 132 height 15
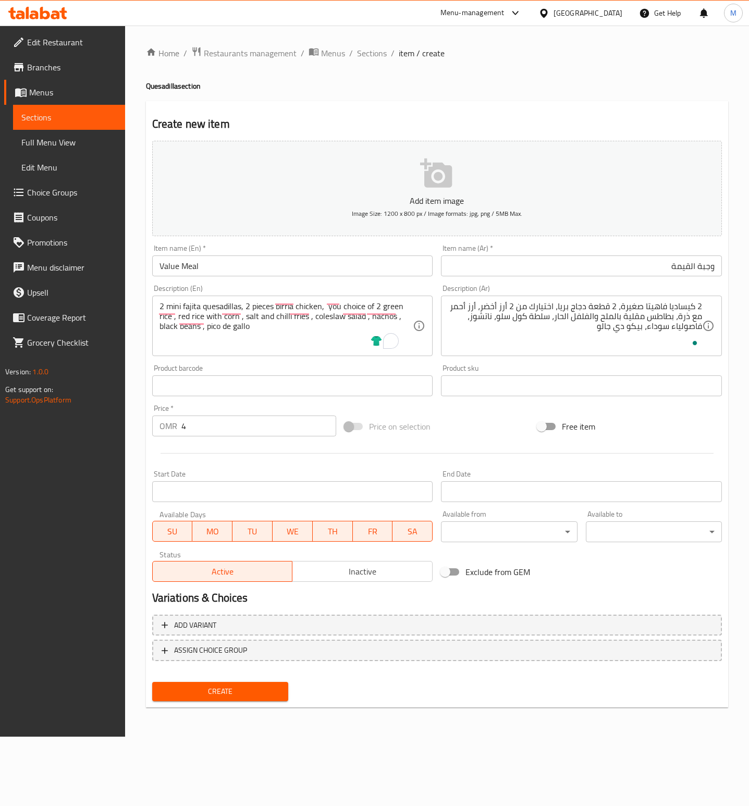
click at [271, 491] on input "Start Date" at bounding box center [292, 491] width 281 height 21
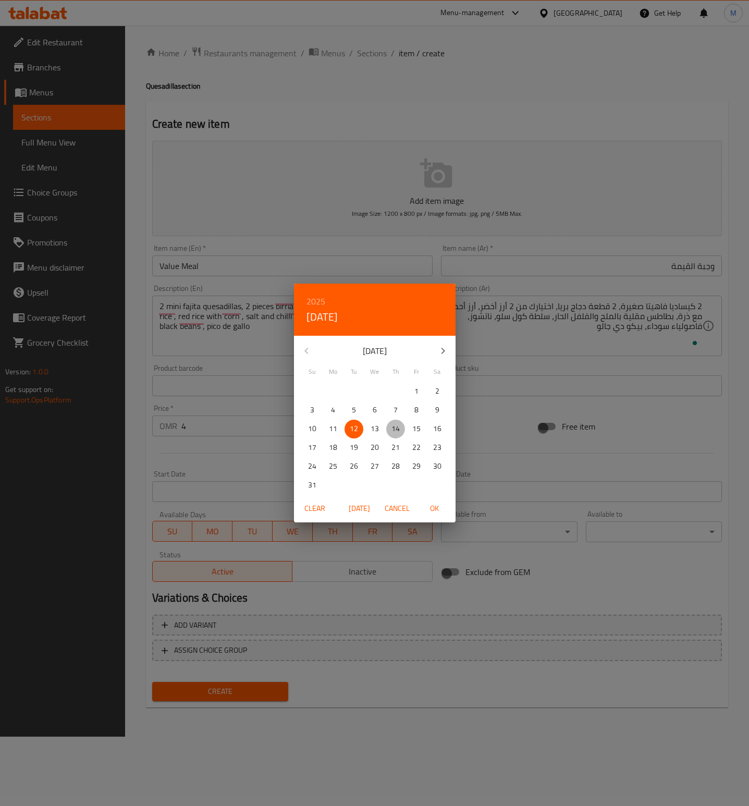
click at [396, 429] on p "14" at bounding box center [395, 428] width 8 height 13
click at [441, 510] on span "OK" at bounding box center [434, 508] width 25 height 13
type input "[DATE]"
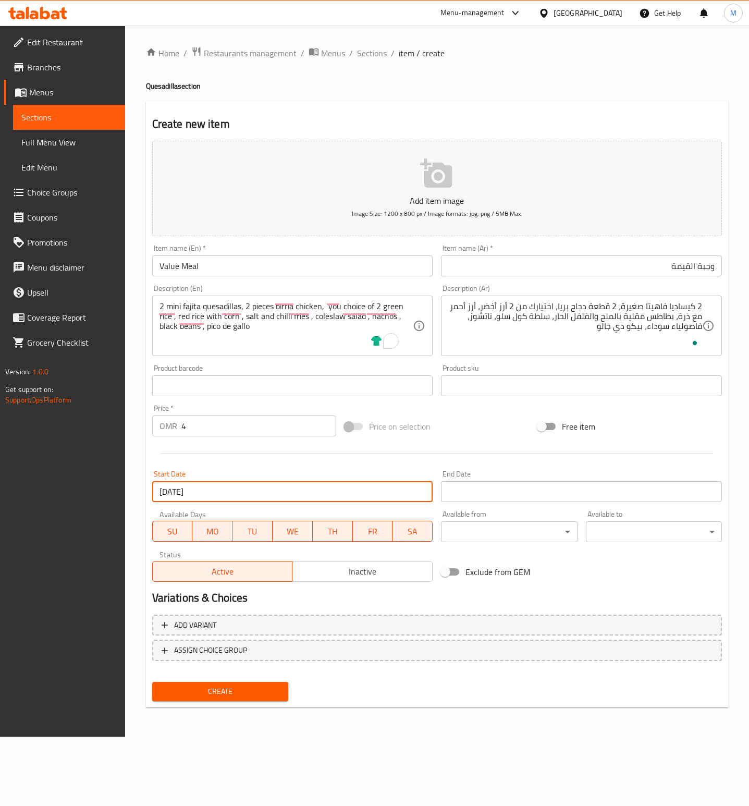
click at [501, 485] on input "Start Date" at bounding box center [581, 491] width 281 height 21
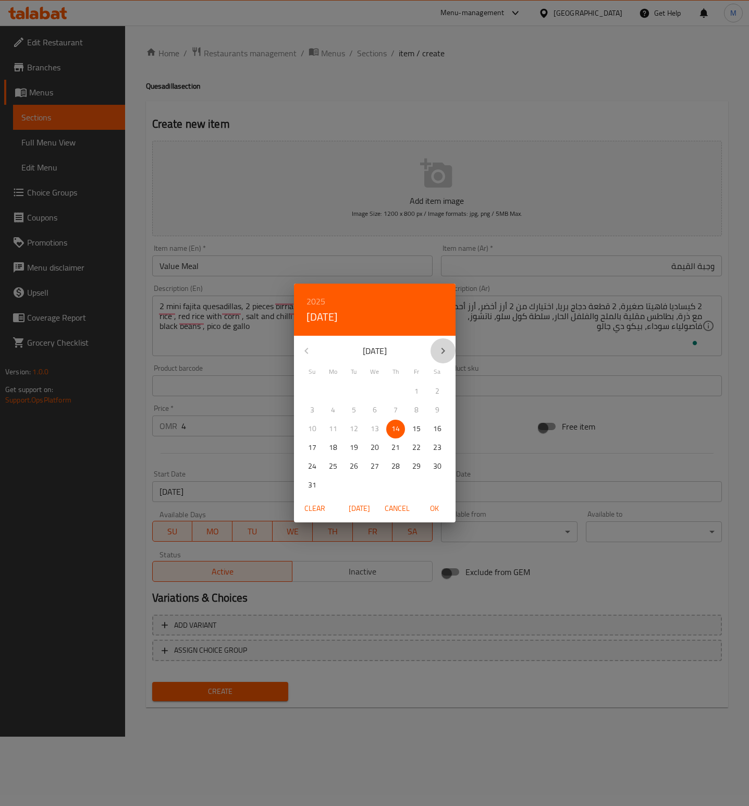
click at [441, 349] on icon "button" at bounding box center [443, 351] width 4 height 6
click at [308, 427] on p "14" at bounding box center [312, 428] width 8 height 13
click at [430, 505] on span "OK" at bounding box center [434, 508] width 25 height 13
type input "[DATE]"
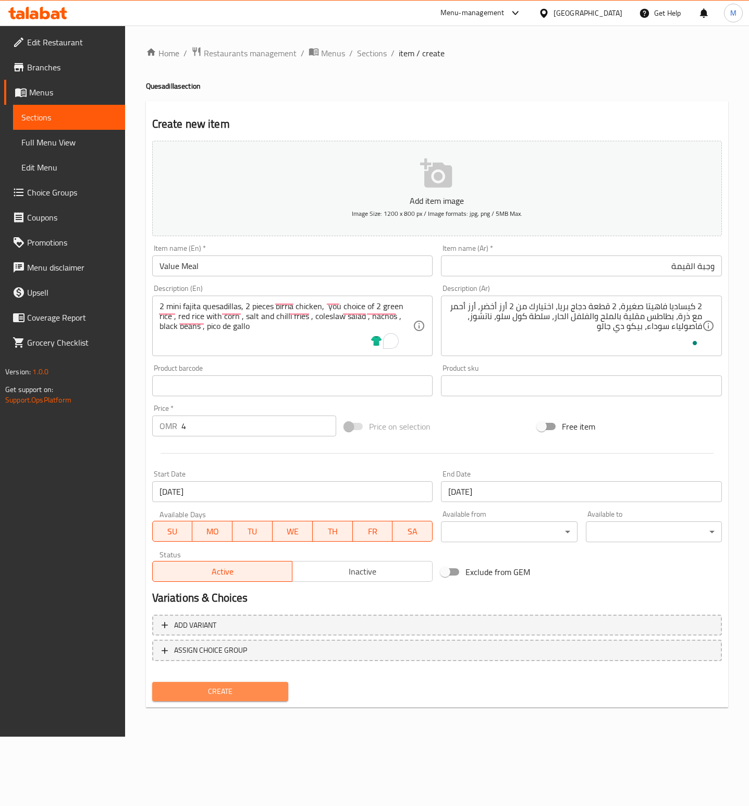
click at [263, 685] on span "Create" at bounding box center [219, 691] width 119 height 13
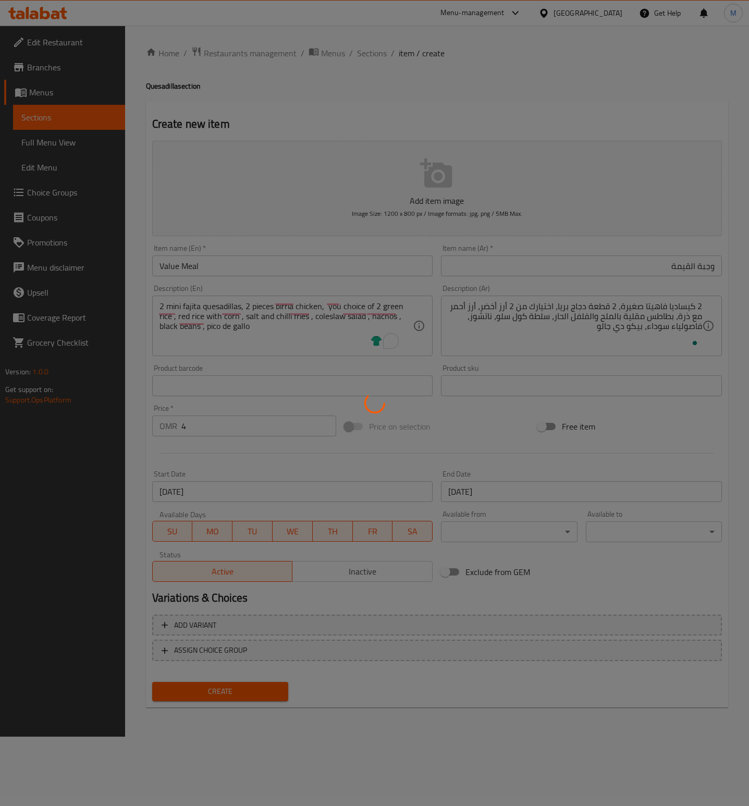
type input "0"
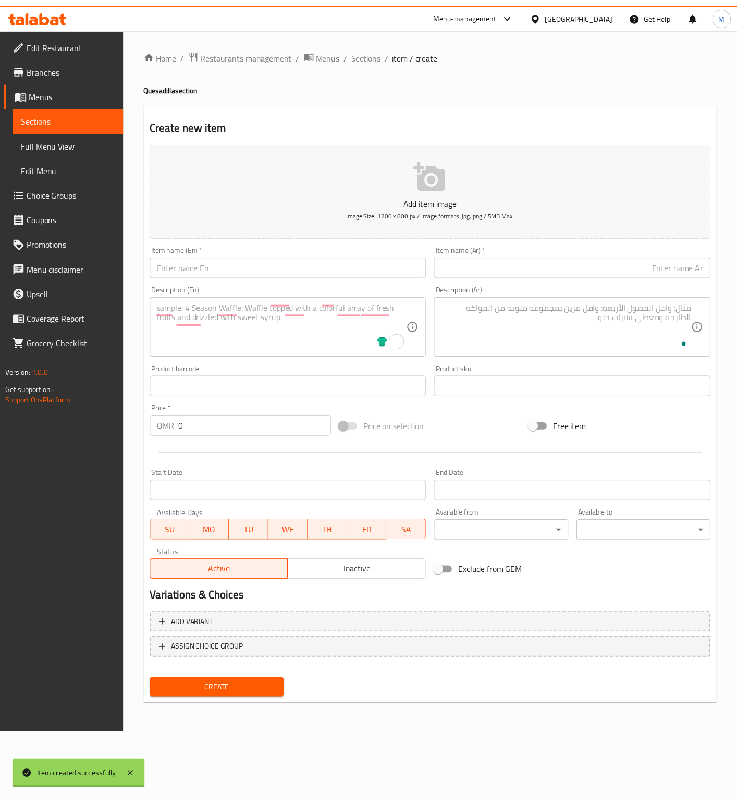
scroll to position [0, 0]
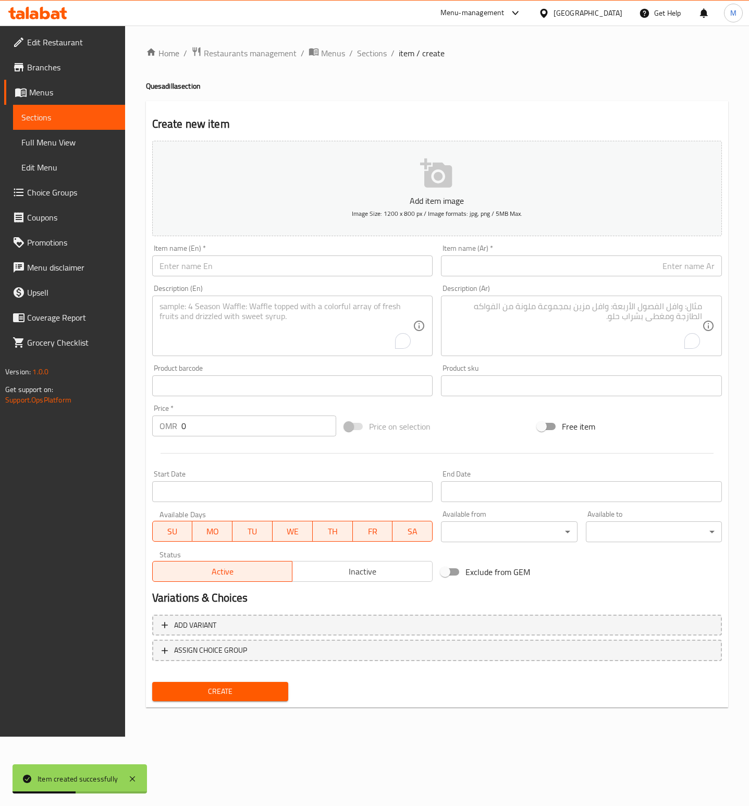
click at [49, 133] on link "Full Menu View" at bounding box center [69, 142] width 112 height 25
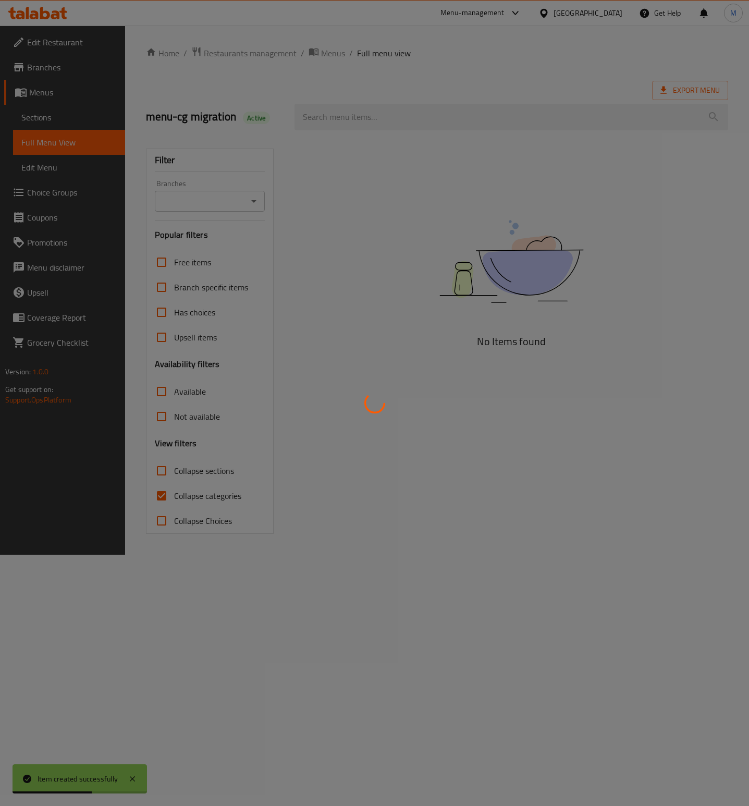
click at [44, 122] on div at bounding box center [374, 403] width 749 height 806
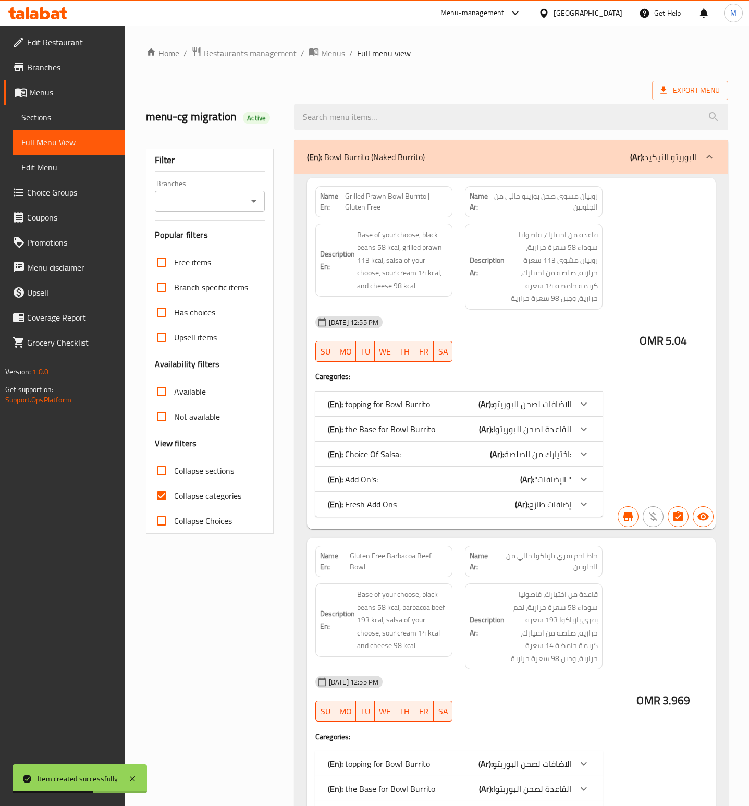
click at [44, 122] on div at bounding box center [374, 403] width 749 height 806
click at [44, 122] on span "Sections" at bounding box center [68, 117] width 95 height 13
click at [42, 122] on span "Sections" at bounding box center [68, 117] width 95 height 13
click at [31, 116] on span "Sections" at bounding box center [68, 117] width 95 height 13
click at [42, 118] on span "Sections" at bounding box center [68, 117] width 95 height 13
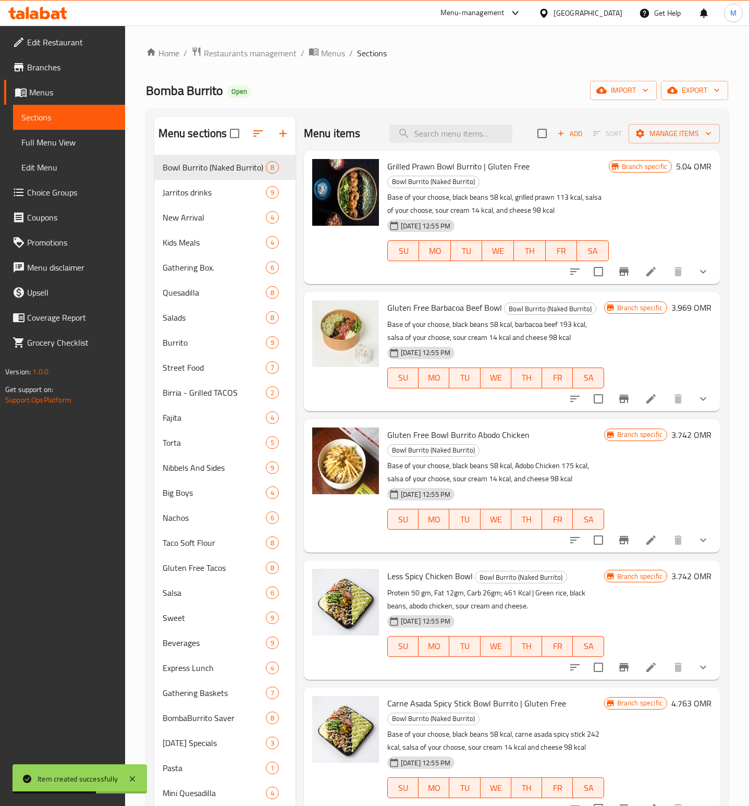
click at [42, 119] on span "Sections" at bounding box center [68, 117] width 95 height 13
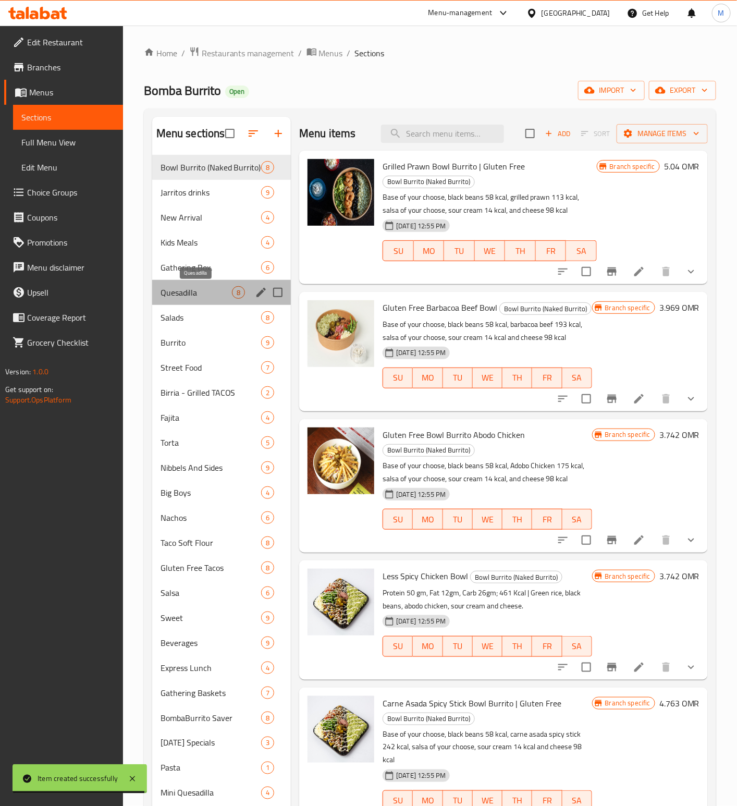
click at [188, 293] on span "Quesadilla" at bounding box center [195, 292] width 71 height 13
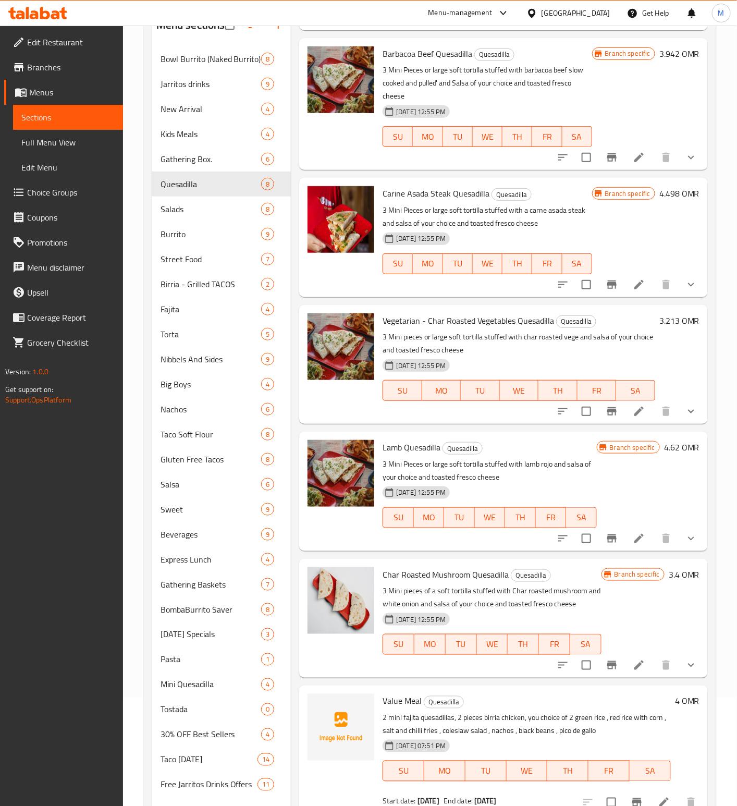
scroll to position [146, 0]
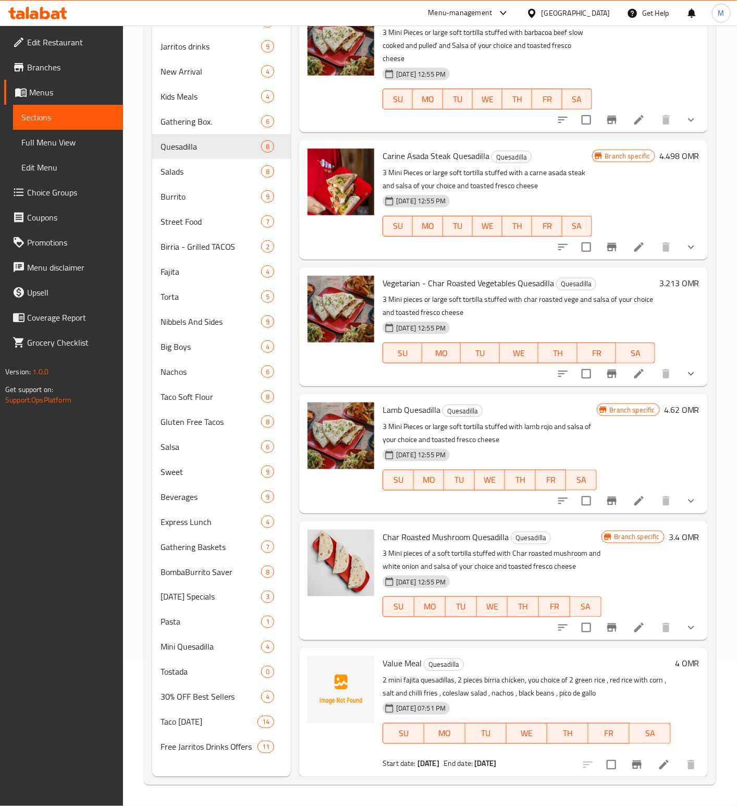
click at [47, 72] on span "Branches" at bounding box center [71, 67] width 88 height 13
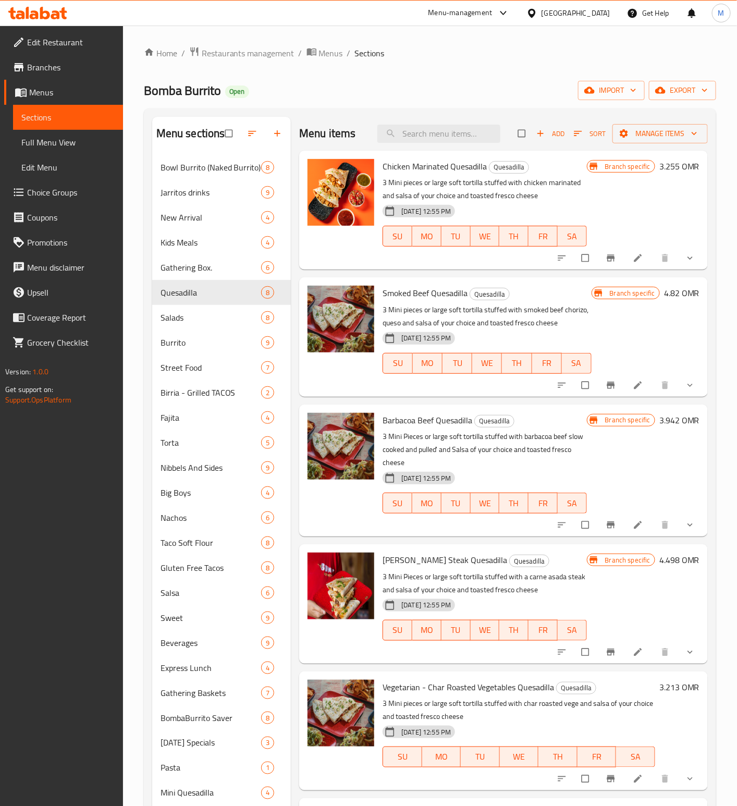
click at [518, 22] on div "Menu-management" at bounding box center [469, 13] width 98 height 25
click at [518, 21] on div "Menu-management" at bounding box center [469, 13] width 98 height 25
click at [510, 18] on div at bounding box center [500, 13] width 17 height 13
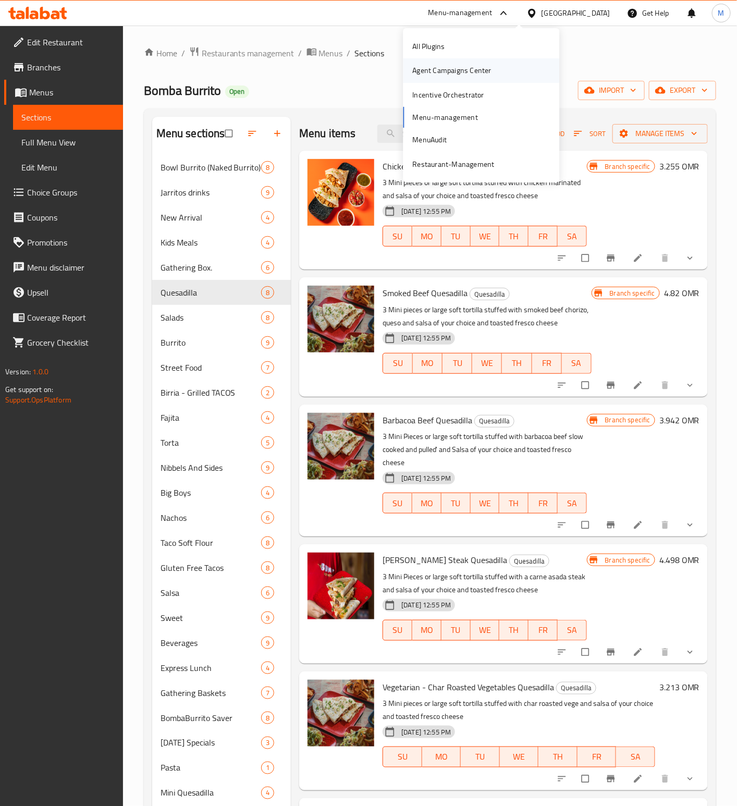
click at [502, 72] on div "Agent Campaigns Center" at bounding box center [481, 70] width 156 height 24
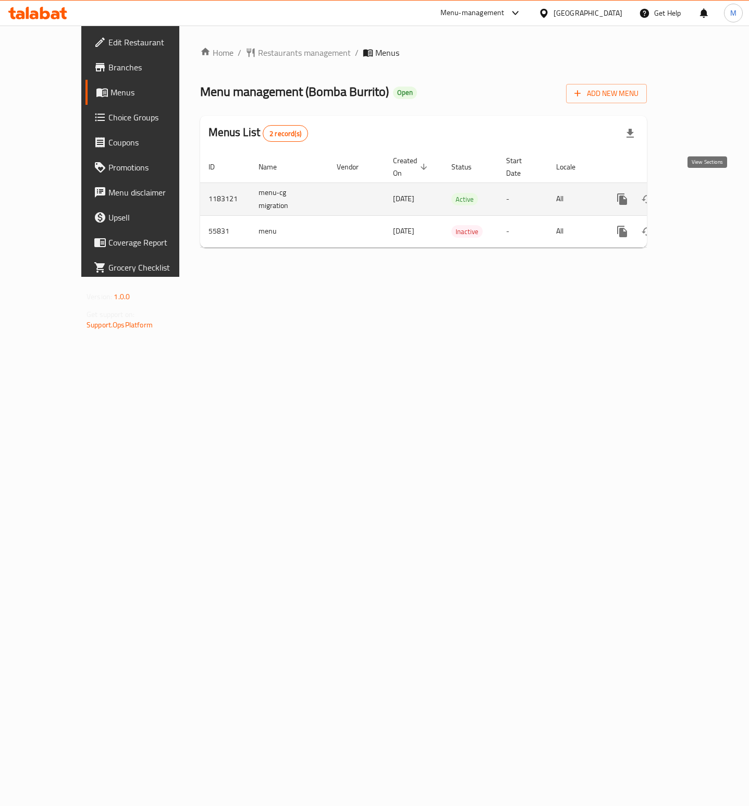
click at [710, 190] on link "enhanced table" at bounding box center [697, 199] width 25 height 25
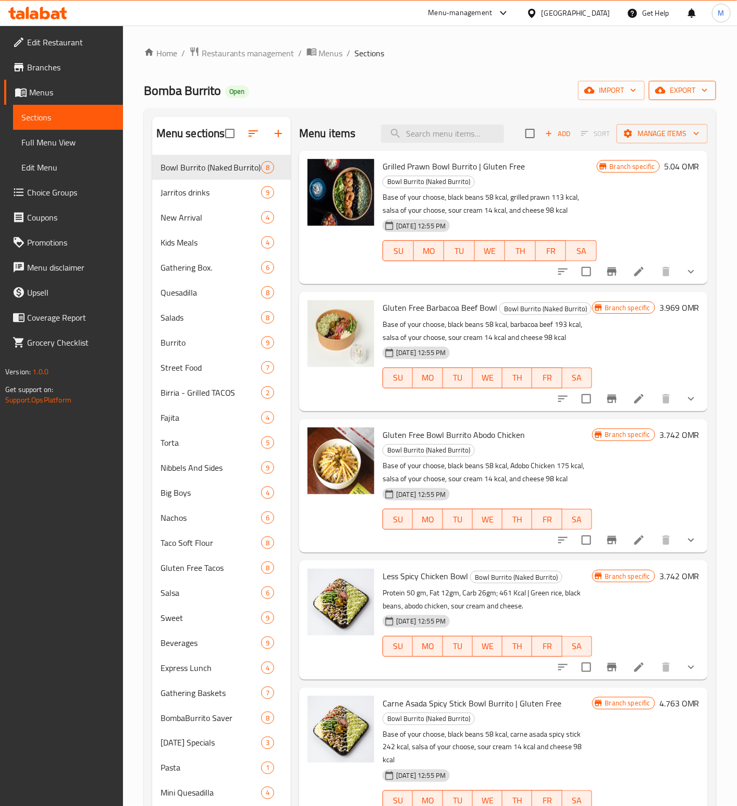
drag, startPoint x: 666, startPoint y: 103, endPoint x: 669, endPoint y: 92, distance: 11.4
click at [667, 97] on div "Home / Restaurants management / Menus / Sections Bomba Burrito Open import expo…" at bounding box center [430, 488] width 572 height 884
click at [669, 92] on span "export" at bounding box center [682, 90] width 51 height 13
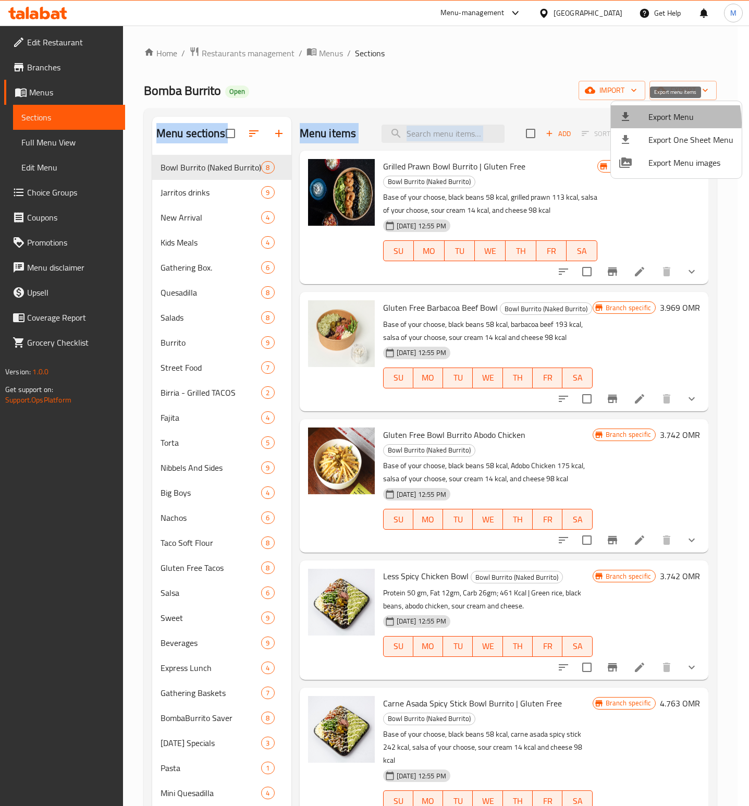
click at [653, 122] on span "Export Menu" at bounding box center [690, 116] width 85 height 13
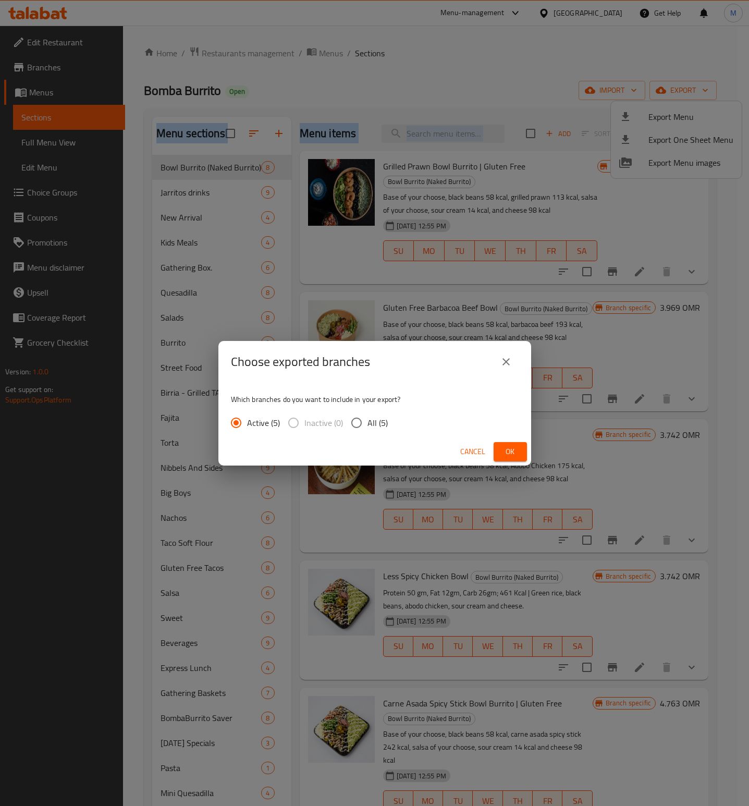
click at [365, 424] on input "All (5)" at bounding box center [356, 423] width 22 height 22
radio input "true"
click at [511, 454] on span "Ok" at bounding box center [510, 451] width 17 height 13
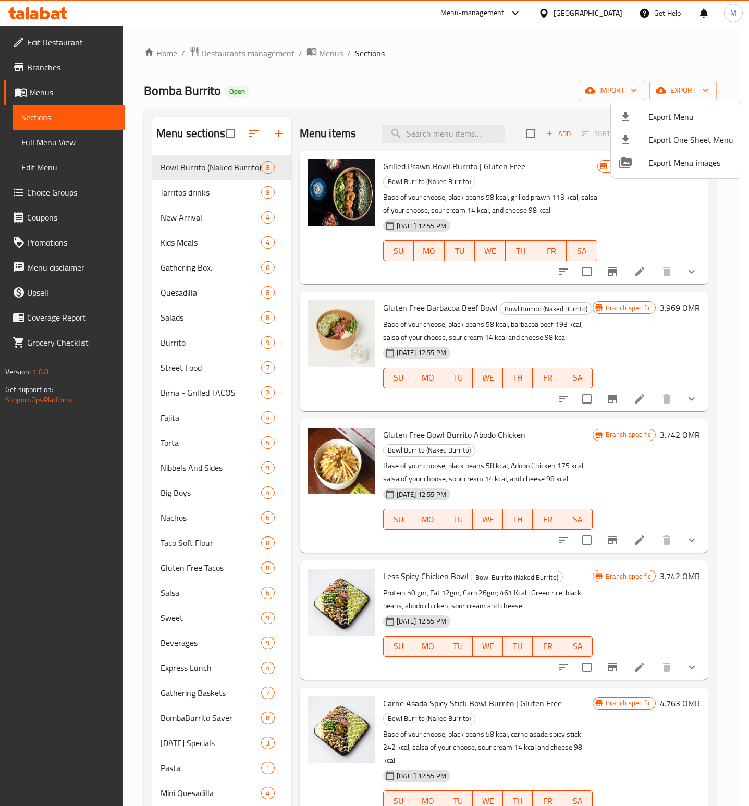
click at [180, 292] on div at bounding box center [374, 403] width 749 height 806
click at [180, 292] on span "Quesadilla" at bounding box center [210, 292] width 101 height 13
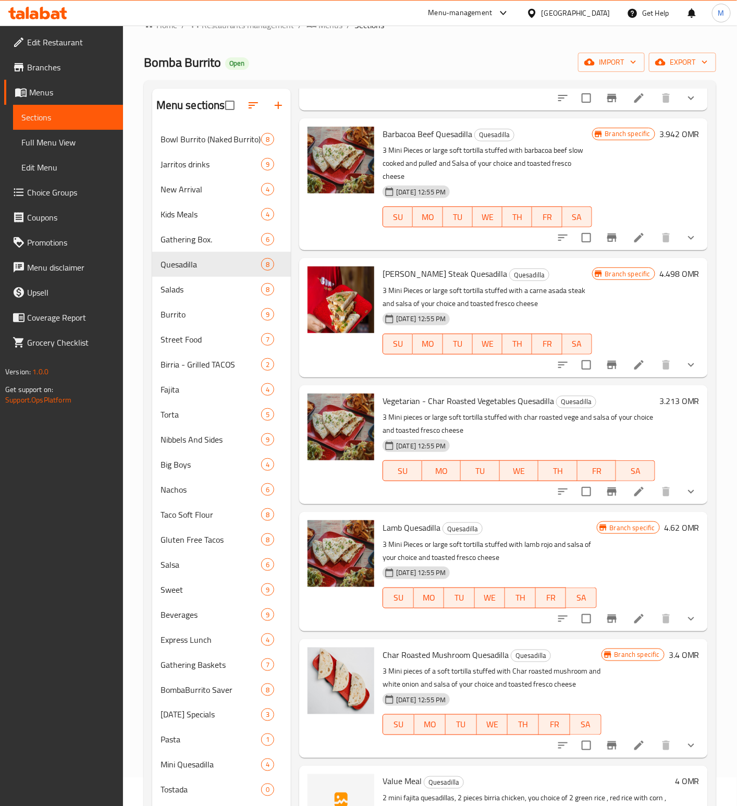
scroll to position [146, 0]
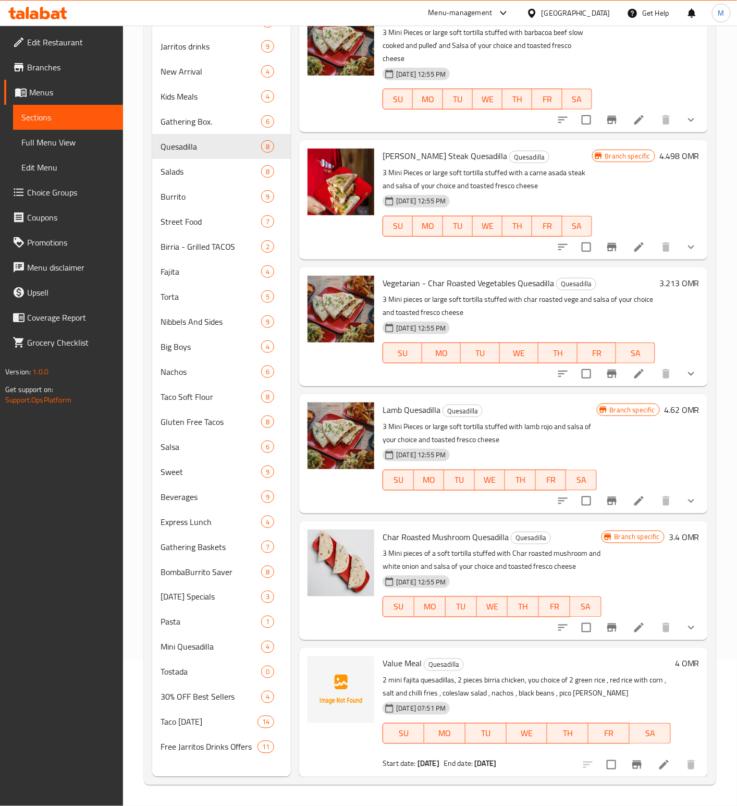
click at [397, 667] on span "Value Meal" at bounding box center [401, 663] width 39 height 16
copy h6 "Value Meal"
drag, startPoint x: 52, startPoint y: 81, endPoint x: 49, endPoint y: 76, distance: 6.5
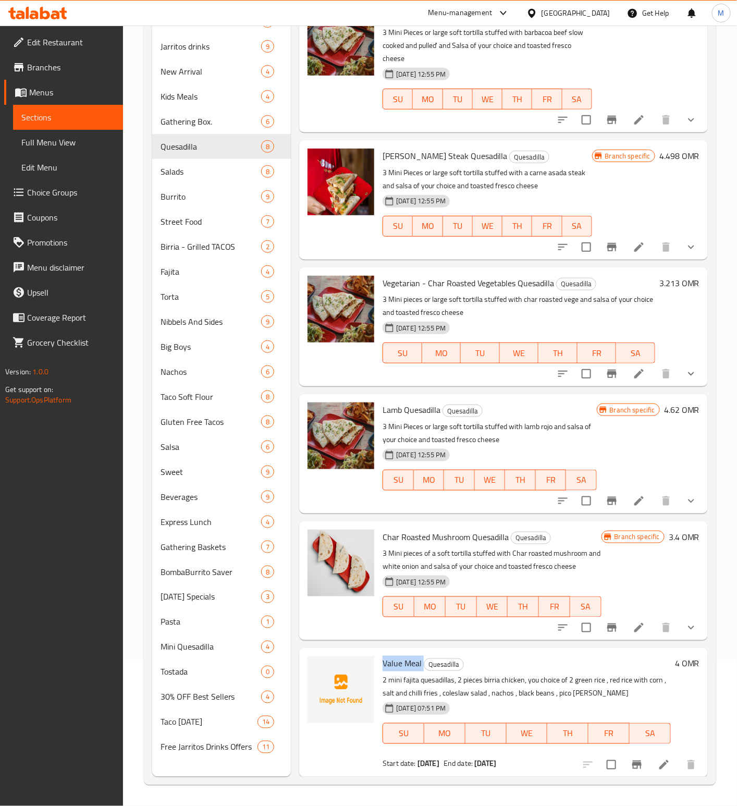
click at [51, 80] on link "Menus" at bounding box center [63, 92] width 119 height 25
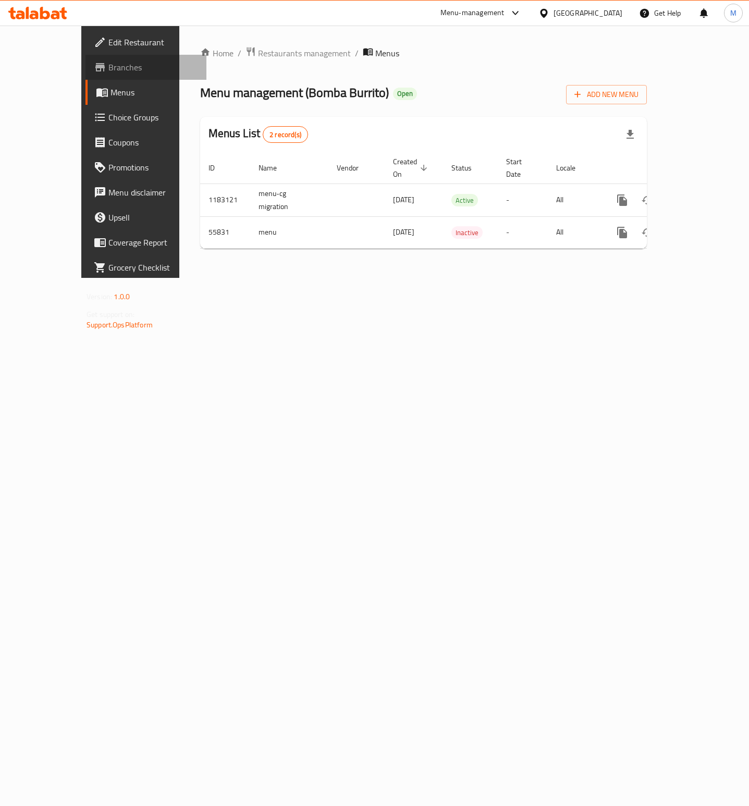
click at [108, 72] on span "Branches" at bounding box center [153, 67] width 90 height 13
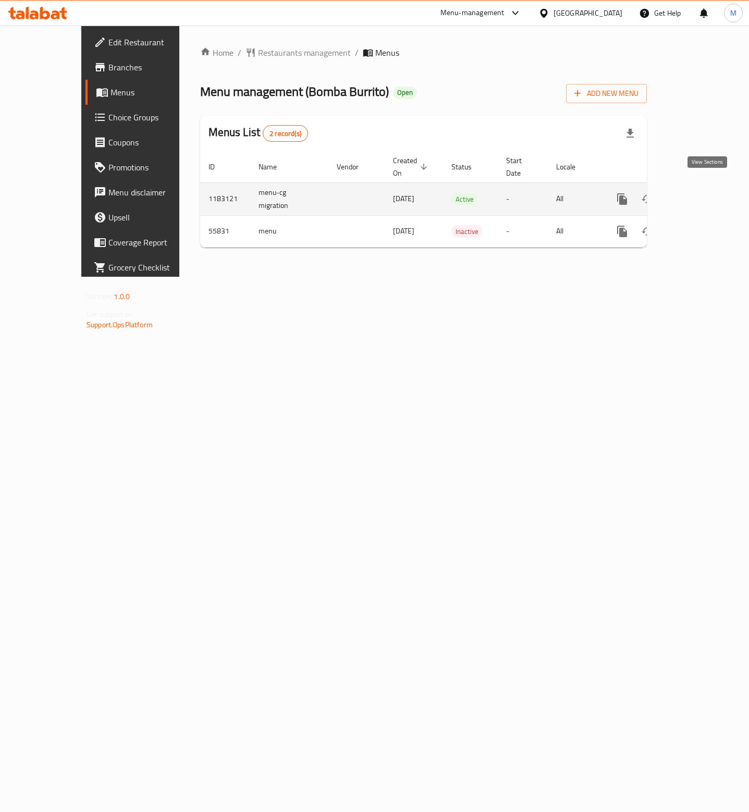
click at [703, 193] on icon "enhanced table" at bounding box center [697, 199] width 13 height 13
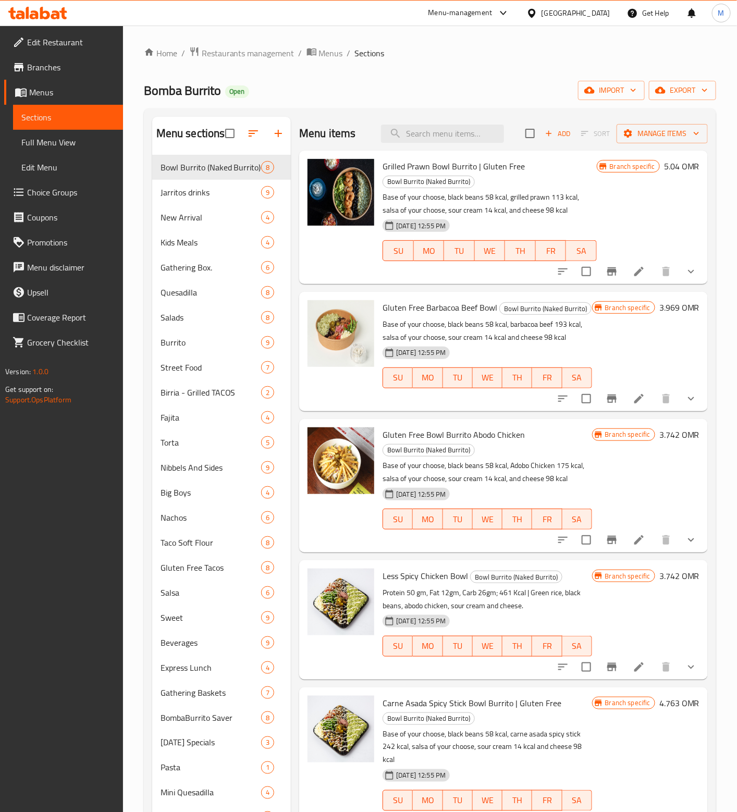
click at [51, 89] on span "Menus" at bounding box center [71, 92] width 85 height 13
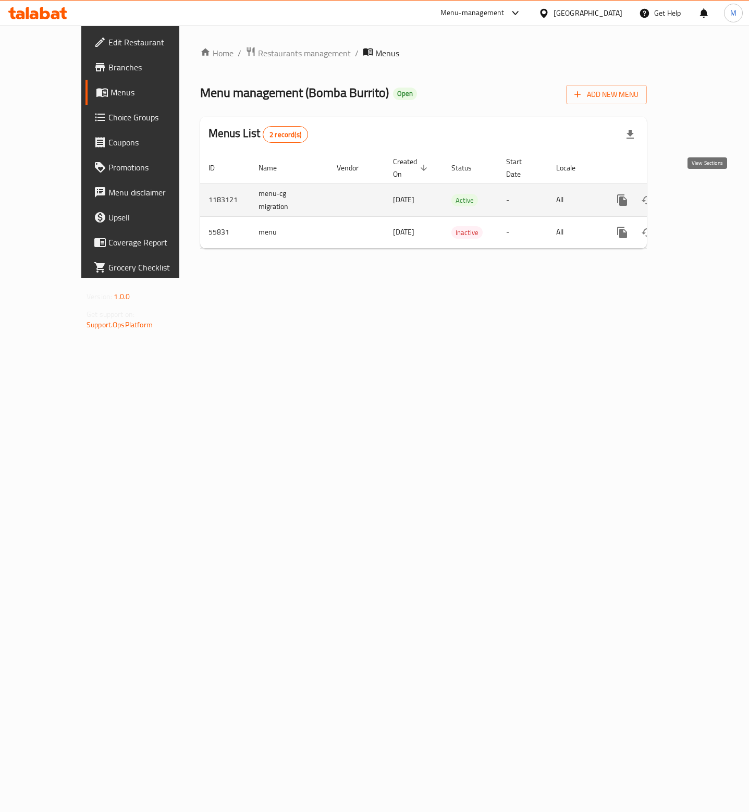
click at [702, 195] on icon "enhanced table" at bounding box center [696, 199] width 9 height 9
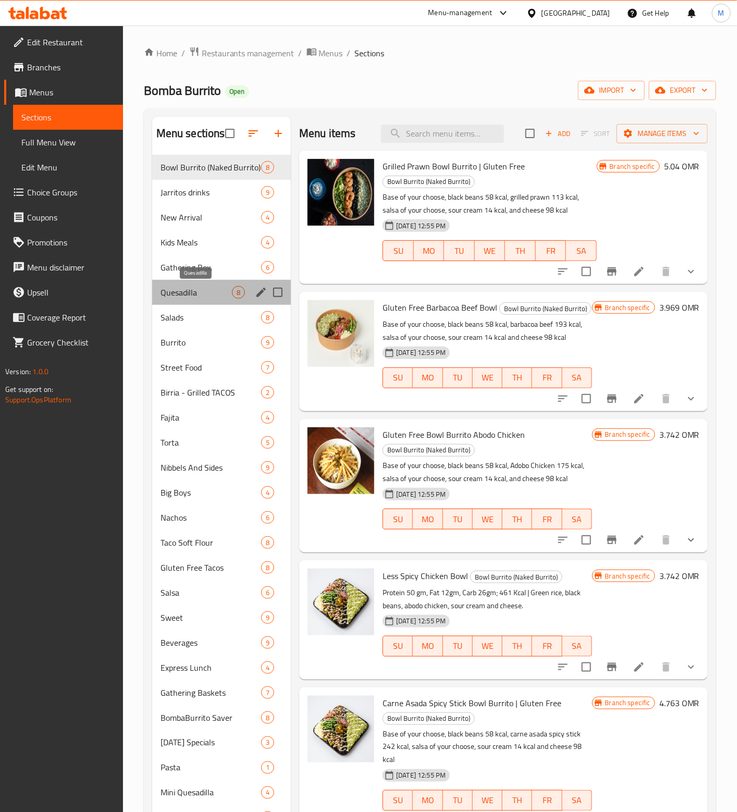
click at [184, 287] on span "Quesadilla" at bounding box center [195, 292] width 71 height 13
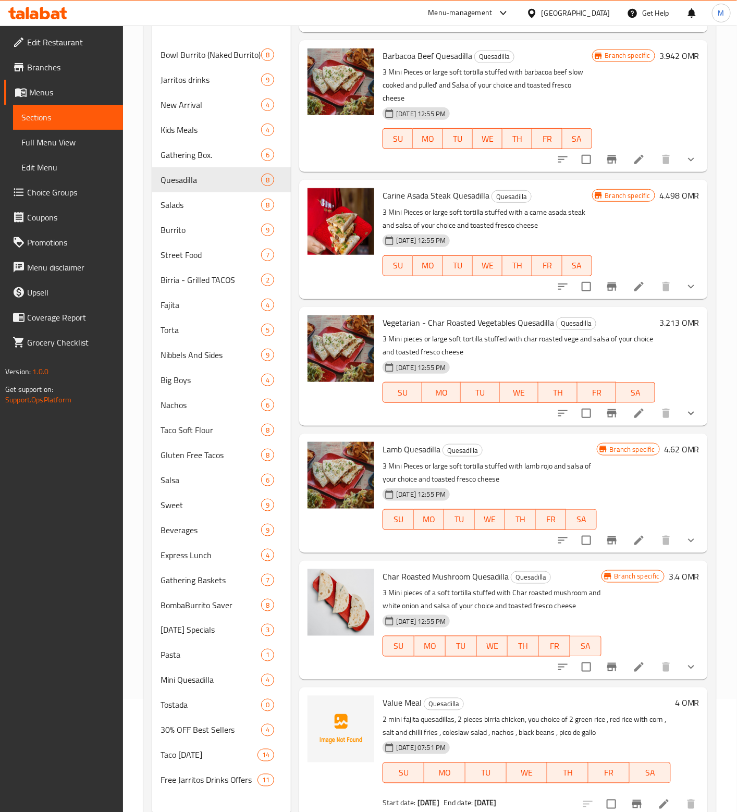
scroll to position [146, 0]
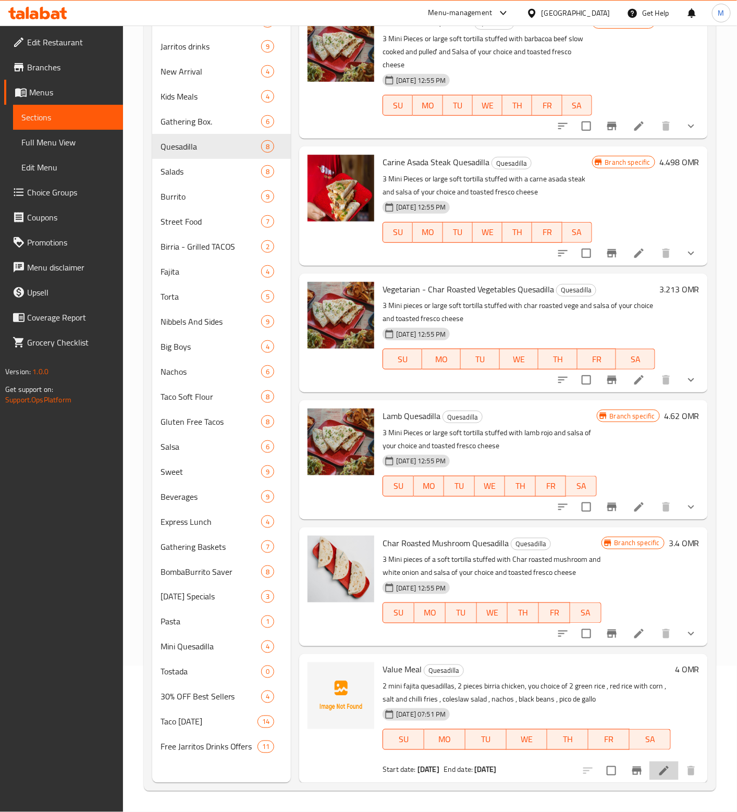
click at [654, 778] on li at bounding box center [663, 770] width 29 height 19
